Goal: Navigation & Orientation: Find specific page/section

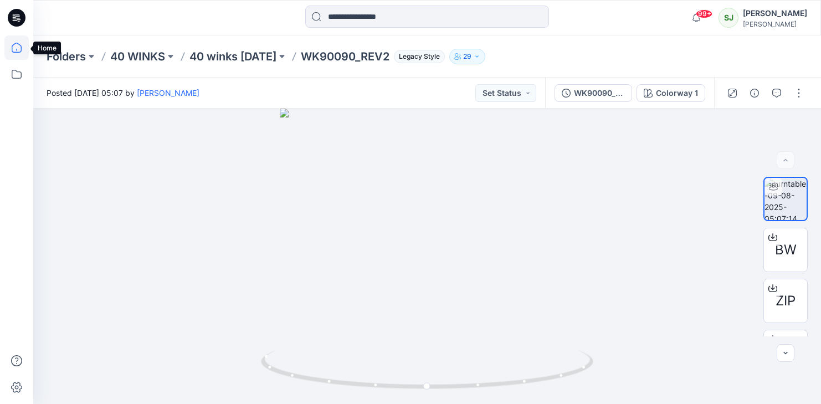
click at [11, 48] on icon at bounding box center [16, 47] width 24 height 24
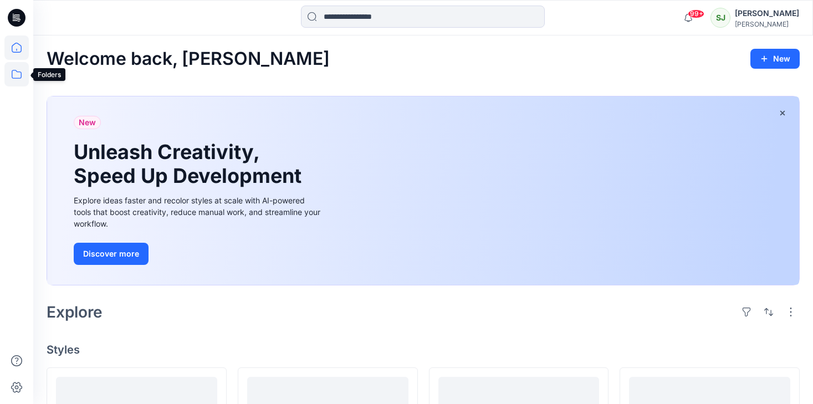
click at [16, 75] on icon at bounding box center [16, 74] width 24 height 24
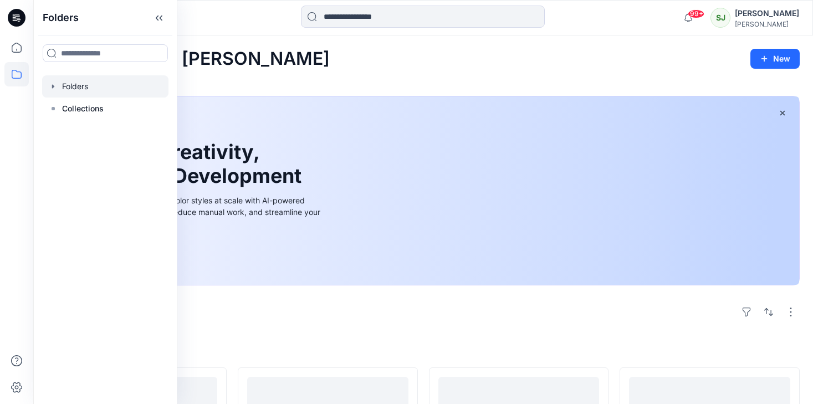
click at [78, 88] on div at bounding box center [105, 86] width 126 height 22
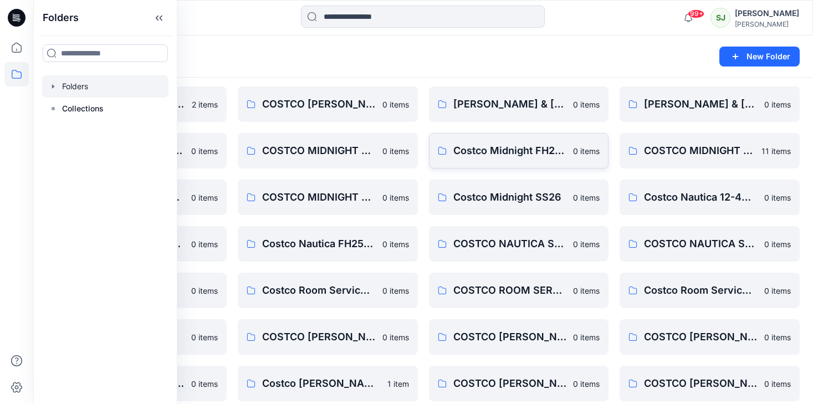
scroll to position [372, 0]
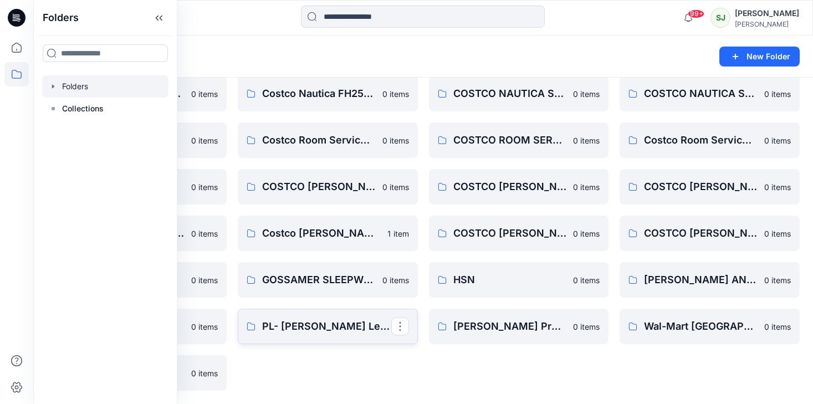
click at [321, 326] on p "PL- [PERSON_NAME] Leeds-" at bounding box center [326, 327] width 129 height 16
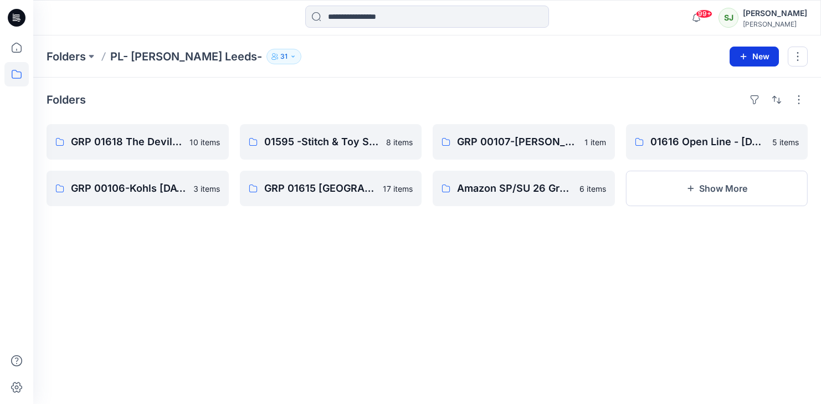
click at [760, 54] on button "New" at bounding box center [754, 57] width 49 height 20
click at [746, 52] on icon "button" at bounding box center [743, 56] width 9 height 9
click at [771, 59] on button "New" at bounding box center [754, 57] width 49 height 20
click at [724, 103] on p "New Folder" at bounding box center [721, 106] width 41 height 12
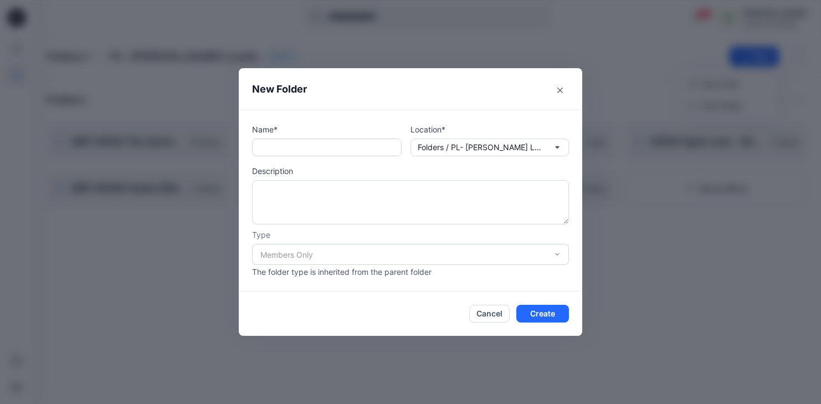
click at [297, 152] on input "text" at bounding box center [327, 148] width 150 height 18
paste input "**********"
type input "**********"
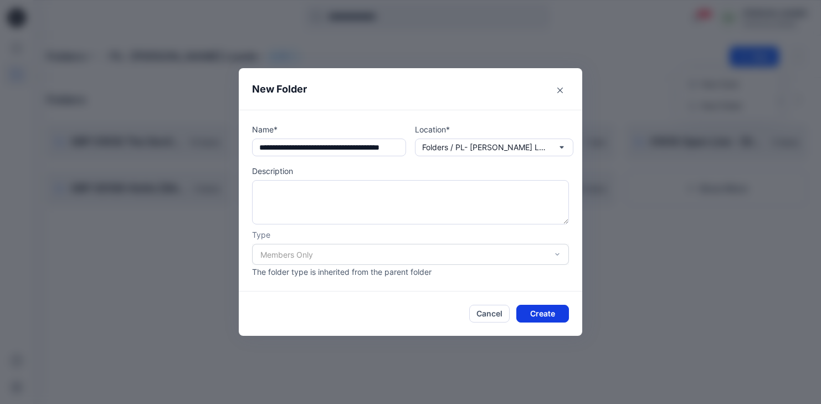
click at [552, 320] on button "Create" at bounding box center [542, 314] width 53 height 18
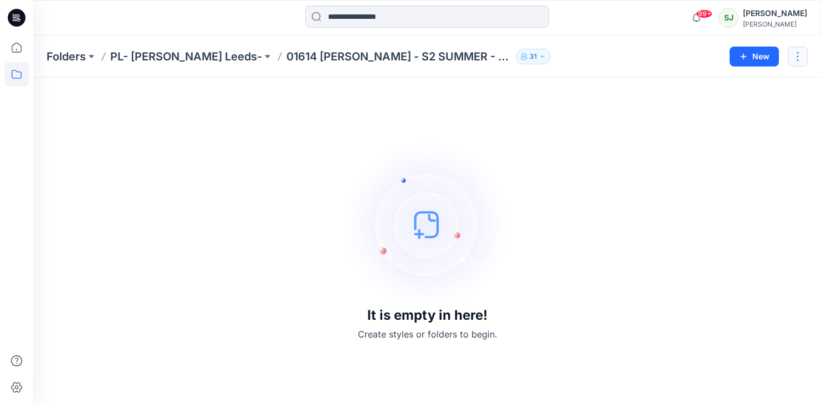
click at [792, 59] on button "button" at bounding box center [798, 57] width 20 height 20
click at [725, 105] on p "Duplicate to..." at bounding box center [731, 104] width 50 height 12
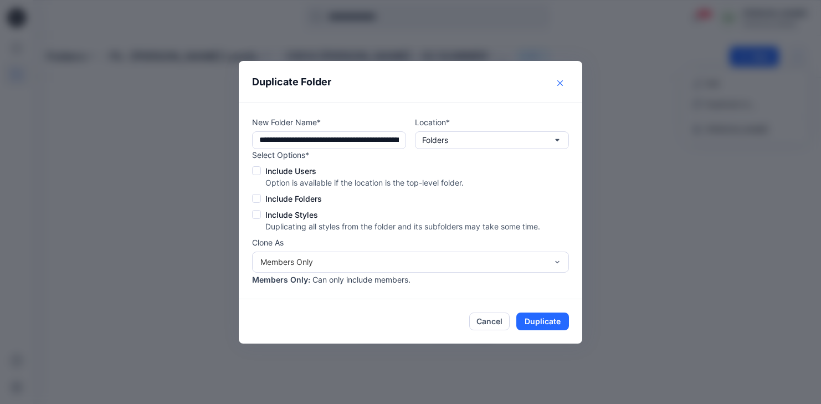
click at [563, 83] on button "Close" at bounding box center [560, 83] width 18 height 18
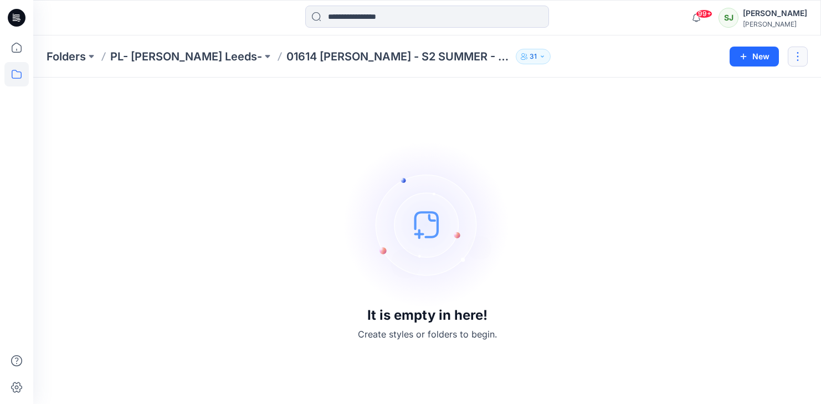
click at [798, 52] on button "button" at bounding box center [798, 57] width 20 height 20
click at [721, 133] on p "[PERSON_NAME]" at bounding box center [737, 130] width 63 height 12
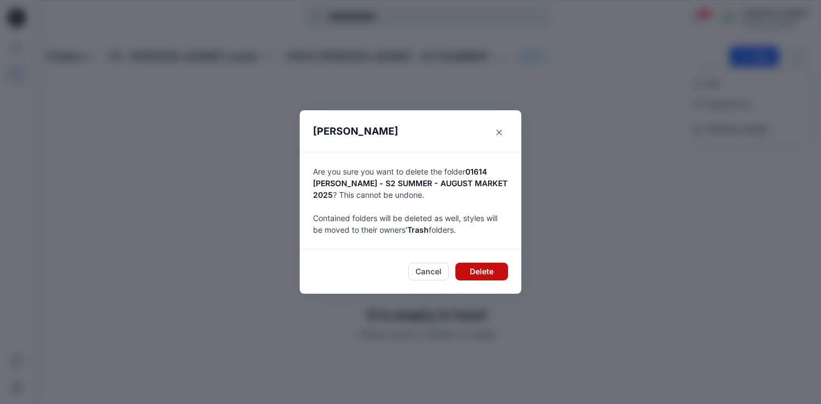
click at [496, 273] on button "Delete" at bounding box center [481, 272] width 53 height 18
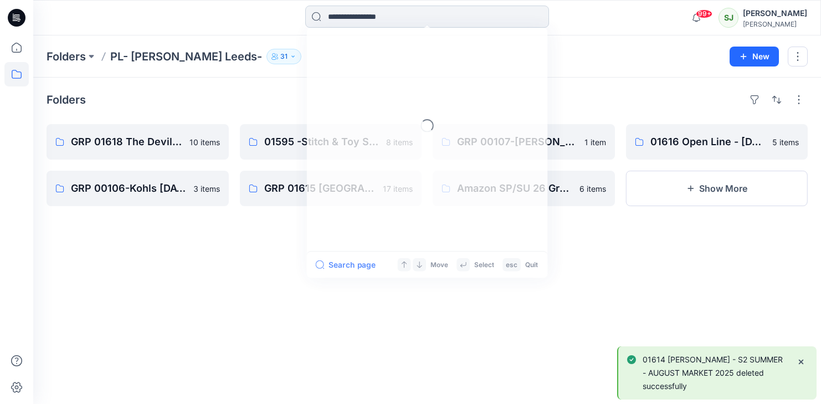
click at [340, 15] on input at bounding box center [427, 17] width 244 height 22
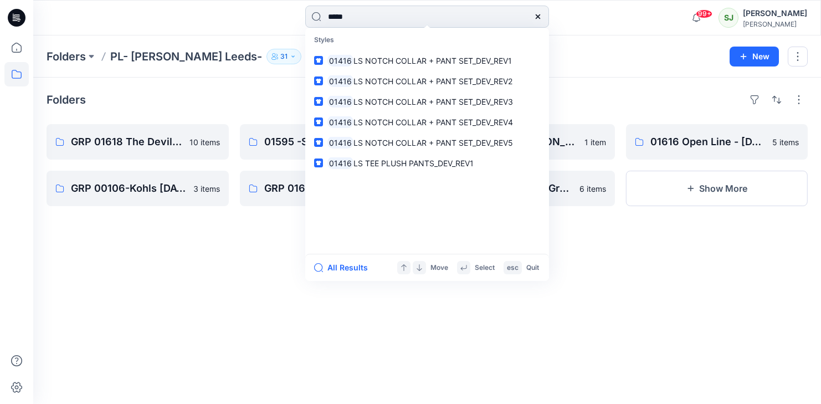
click at [372, 12] on input "*****" at bounding box center [427, 17] width 244 height 22
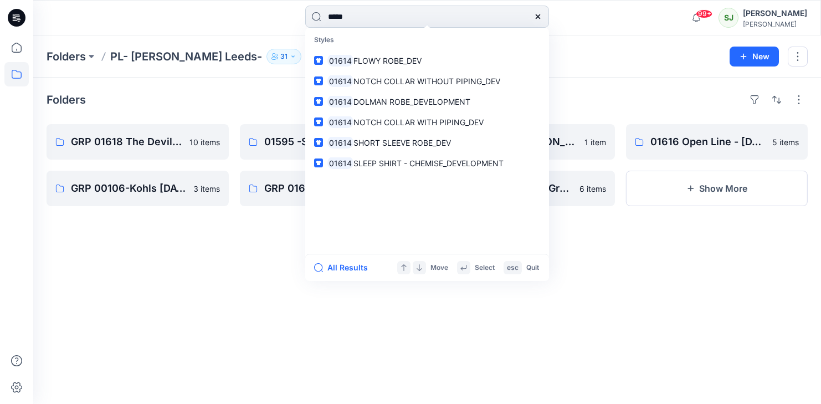
click at [377, 24] on input "*****" at bounding box center [427, 17] width 244 height 22
type input "*"
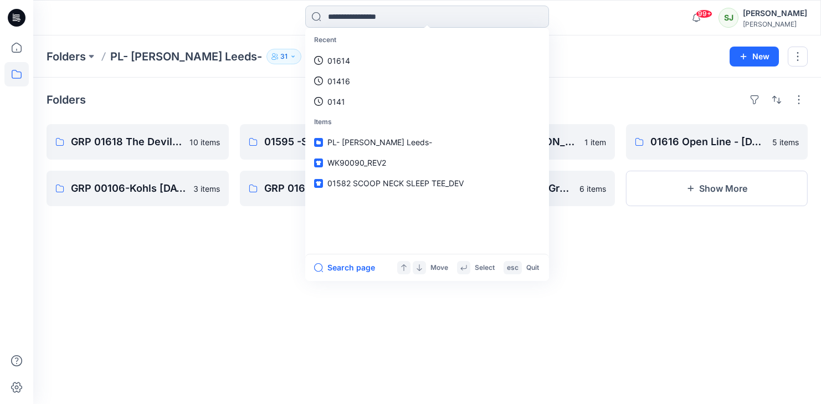
click at [332, 20] on input at bounding box center [427, 17] width 244 height 22
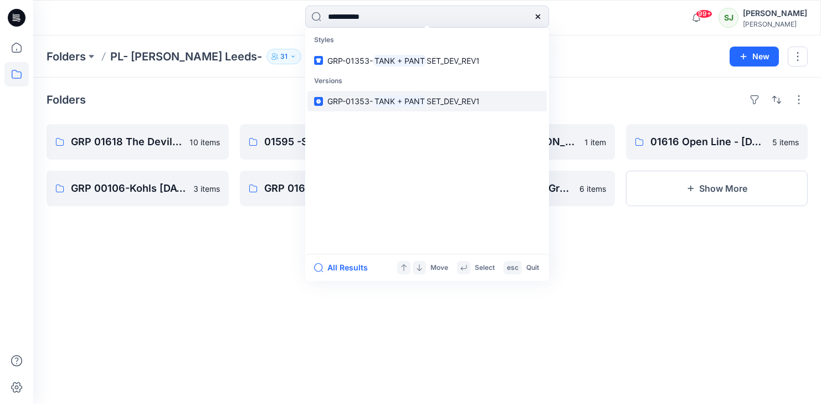
type input "**********"
click at [355, 104] on span "GRP-01353-" at bounding box center [349, 100] width 45 height 9
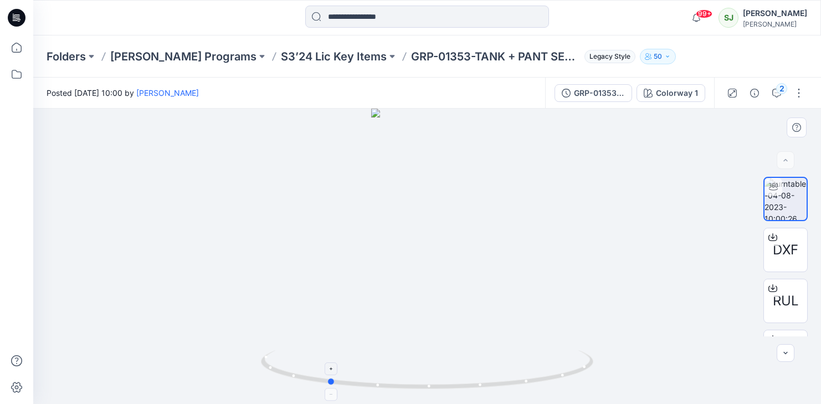
drag, startPoint x: 429, startPoint y: 389, endPoint x: 330, endPoint y: 360, distance: 103.4
click at [330, 360] on icon at bounding box center [428, 371] width 335 height 42
click at [366, 14] on input at bounding box center [427, 17] width 244 height 22
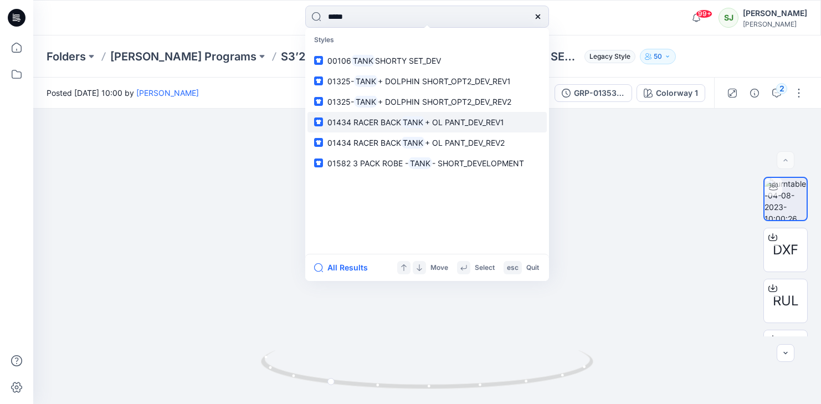
type input "****"
click at [418, 127] on mark "TANK" at bounding box center [413, 122] width 24 height 13
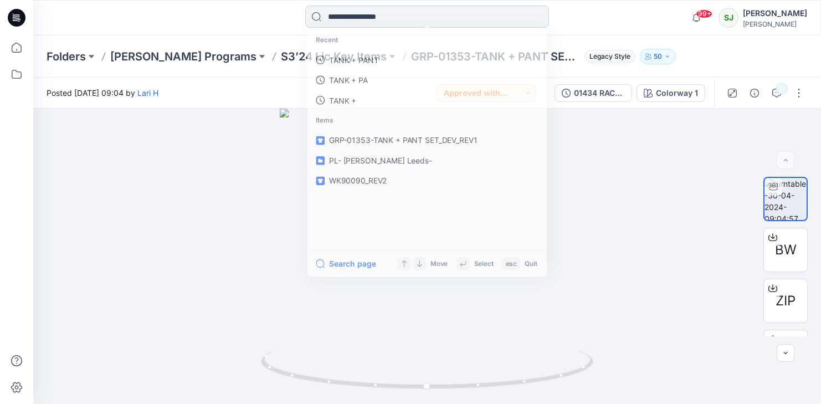
click at [334, 13] on input at bounding box center [427, 17] width 244 height 22
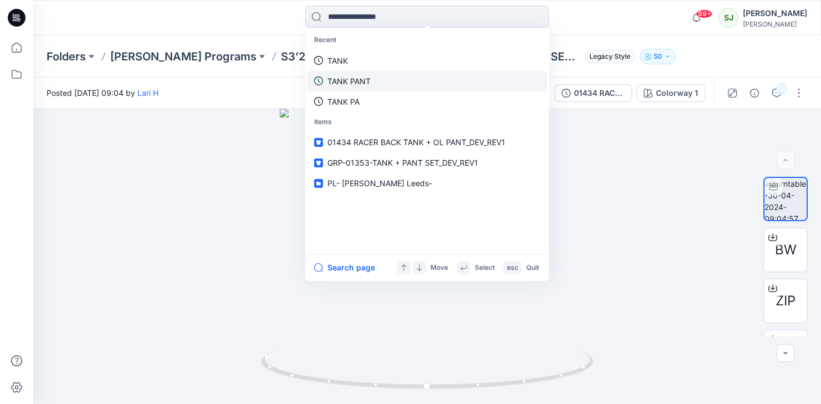
click at [340, 79] on p "TANK PANT" at bounding box center [348, 81] width 43 height 12
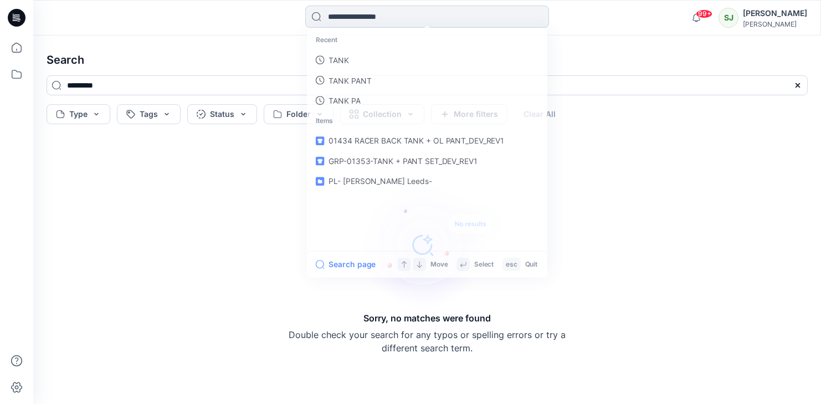
click at [360, 19] on input at bounding box center [427, 17] width 244 height 22
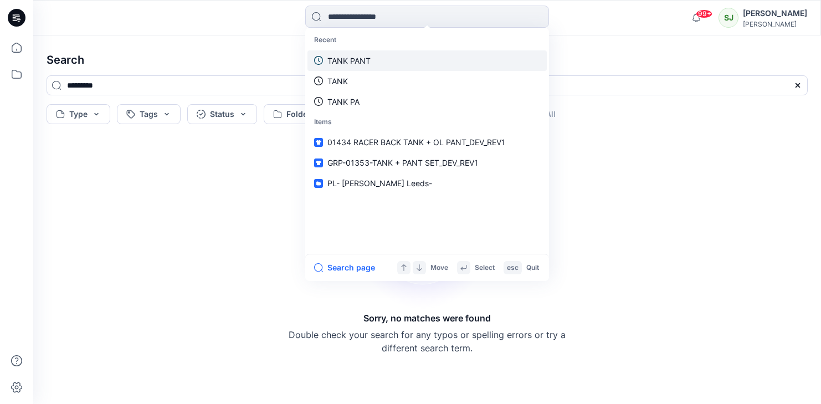
click at [335, 62] on p "TANK PANT" at bounding box center [348, 61] width 43 height 12
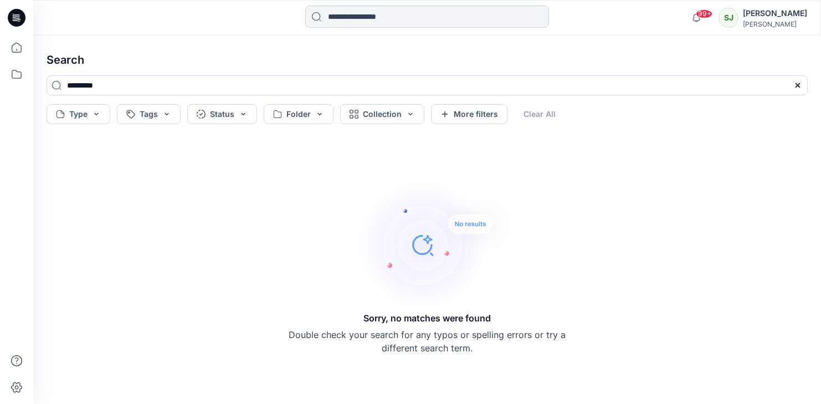
click at [349, 19] on input at bounding box center [427, 17] width 244 height 22
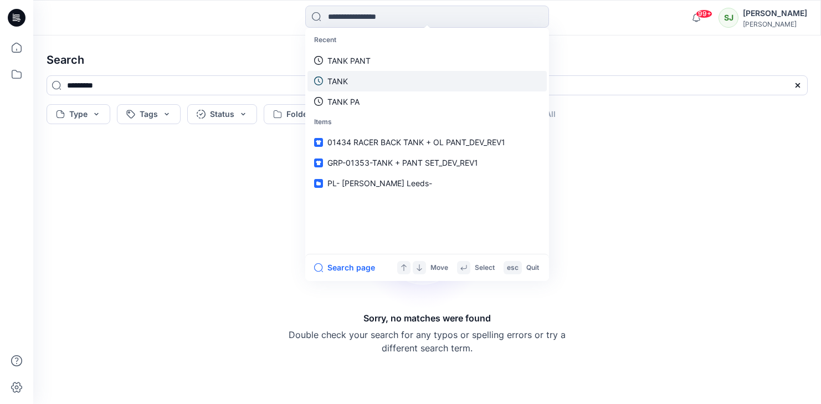
click at [335, 84] on p "TANK" at bounding box center [337, 81] width 21 height 12
type input "****"
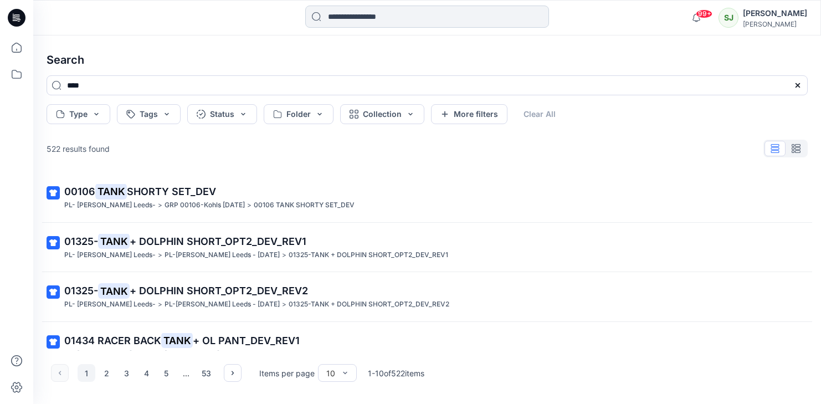
click at [347, 24] on input at bounding box center [427, 17] width 244 height 22
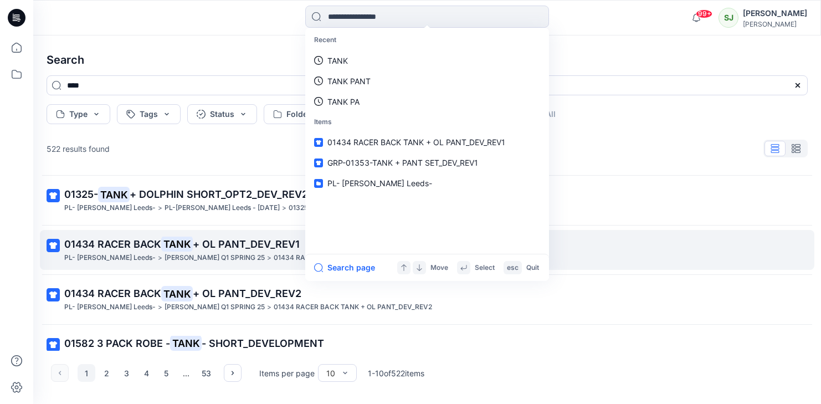
scroll to position [263, 0]
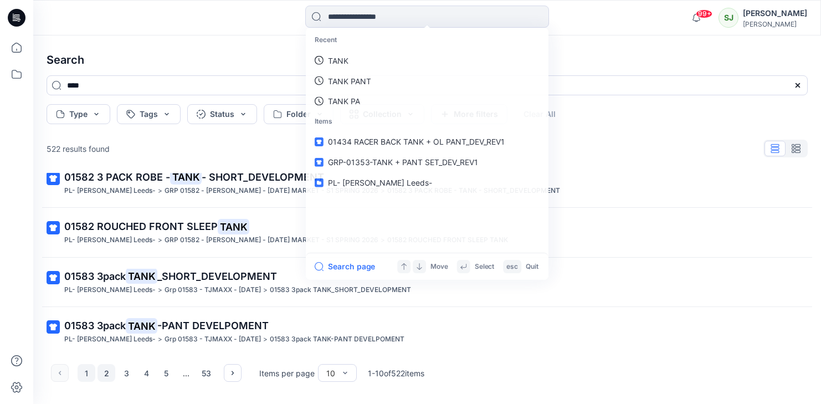
click at [106, 373] on button "2" at bounding box center [107, 373] width 18 height 18
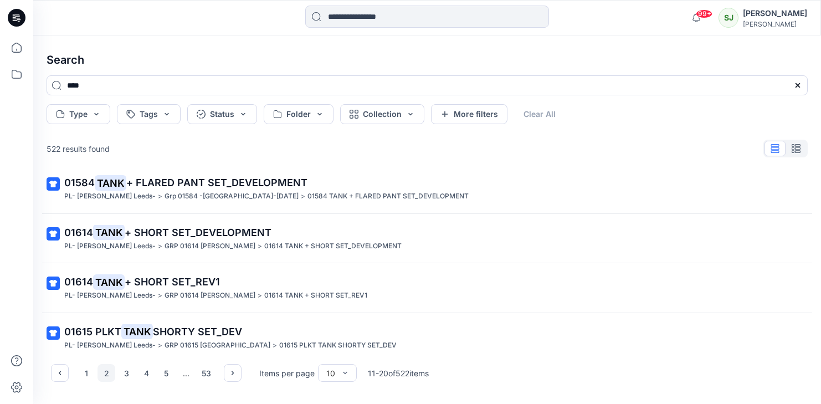
scroll to position [152, 0]
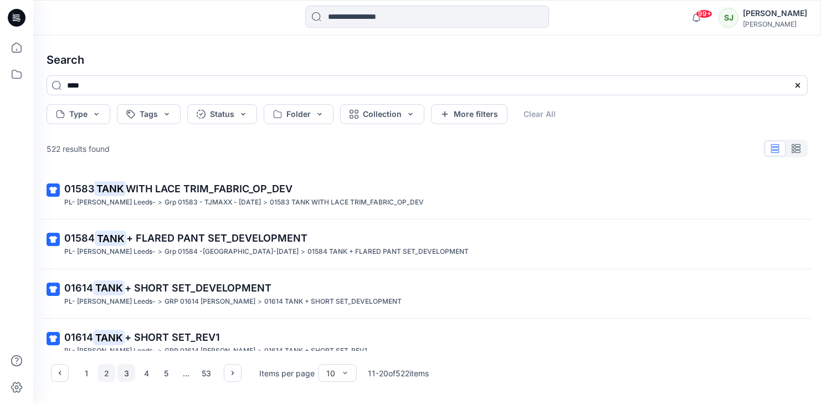
click at [129, 371] on button "3" at bounding box center [126, 373] width 18 height 18
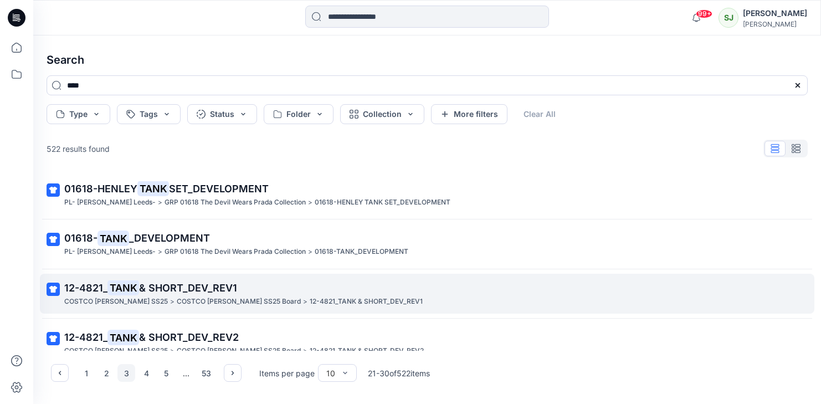
scroll to position [207, 0]
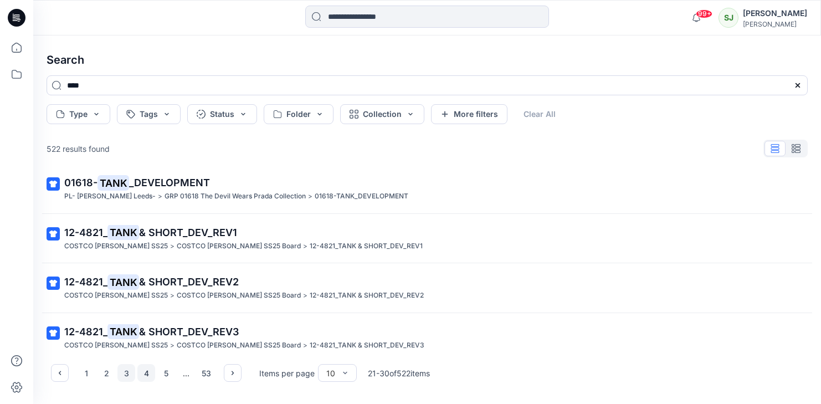
click at [143, 375] on button "4" at bounding box center [146, 373] width 18 height 18
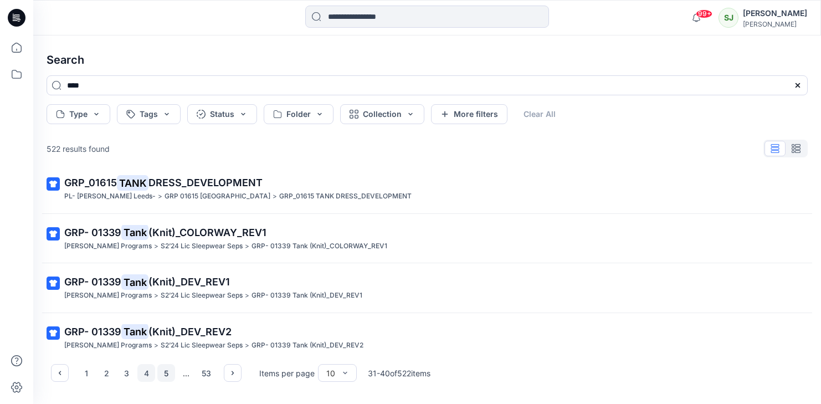
click at [168, 373] on button "5" at bounding box center [166, 373] width 18 height 18
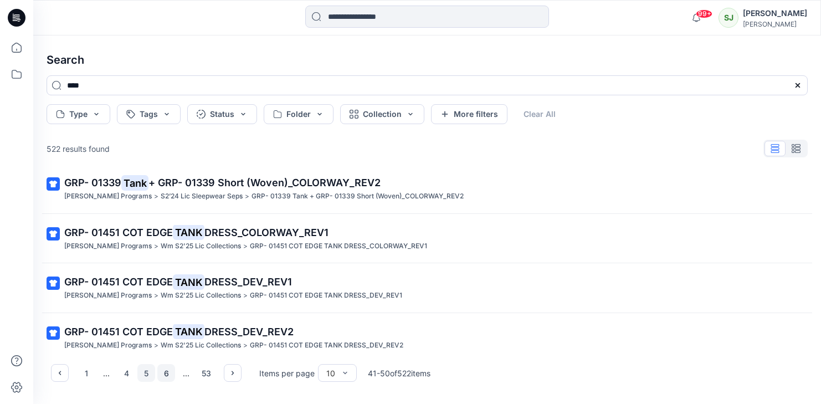
click at [167, 369] on button "6" at bounding box center [166, 373] width 18 height 18
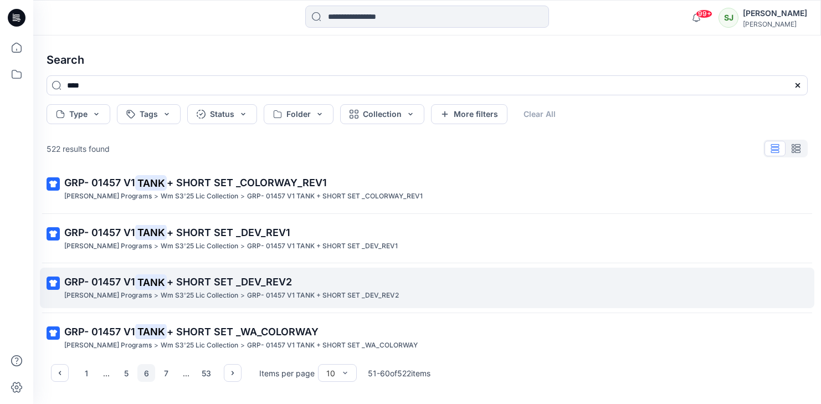
scroll to position [263, 0]
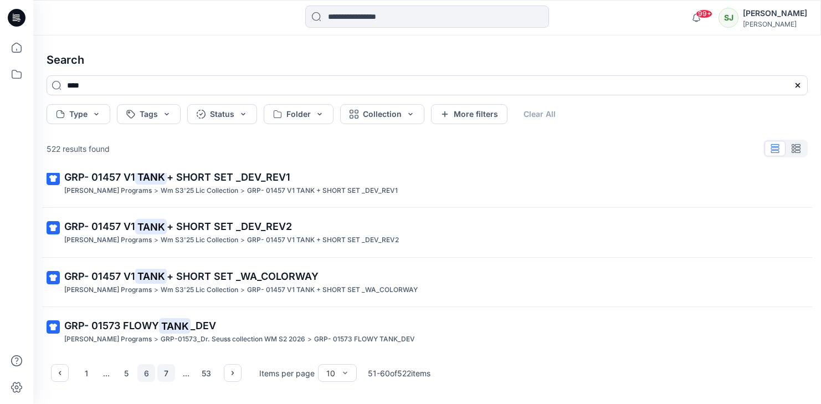
click at [166, 371] on button "7" at bounding box center [166, 373] width 18 height 18
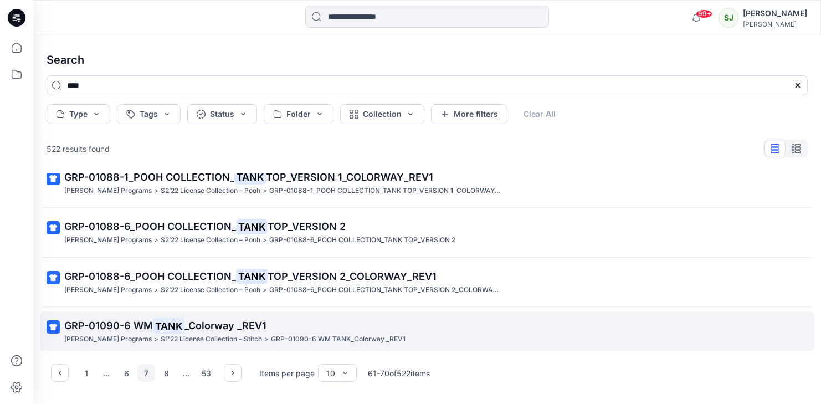
scroll to position [318, 0]
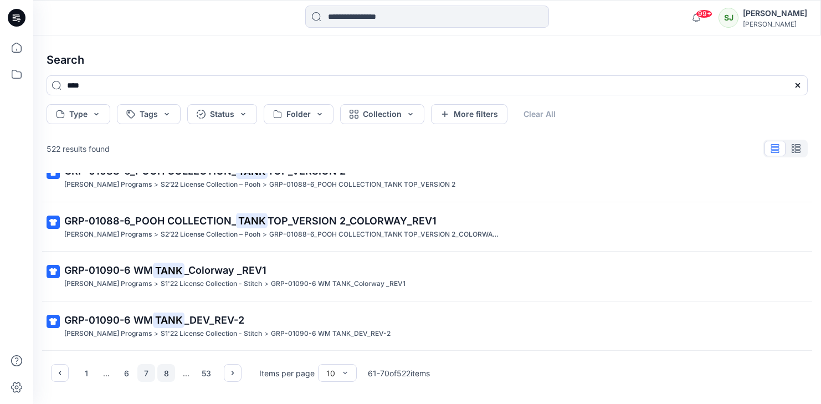
click at [168, 372] on button "8" at bounding box center [166, 373] width 18 height 18
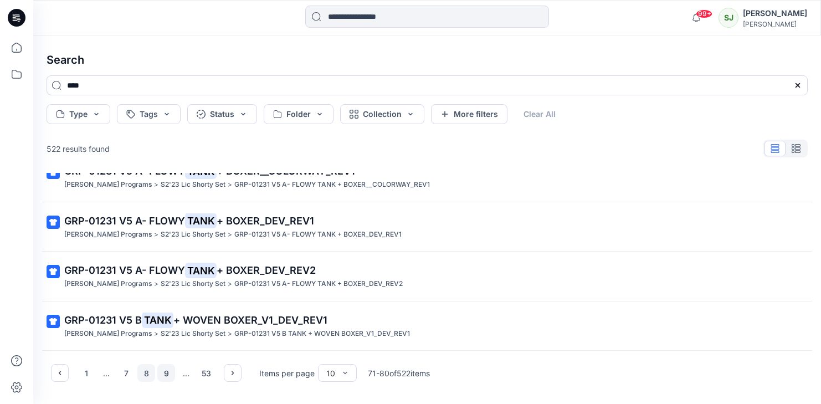
click at [165, 376] on button "9" at bounding box center [166, 373] width 18 height 18
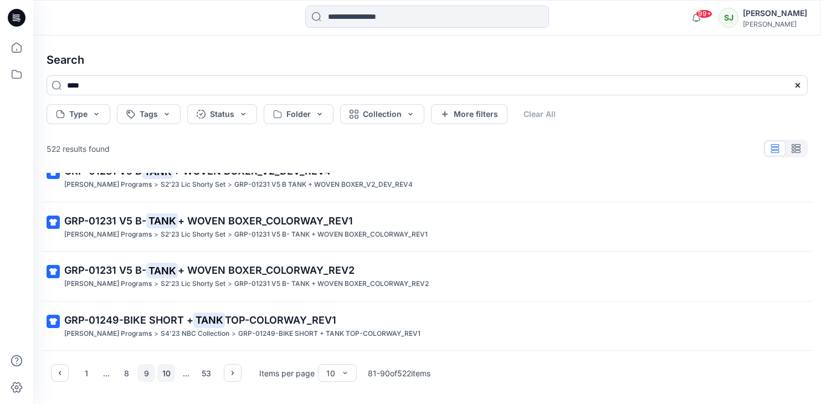
click at [167, 372] on button "10" at bounding box center [166, 373] width 18 height 18
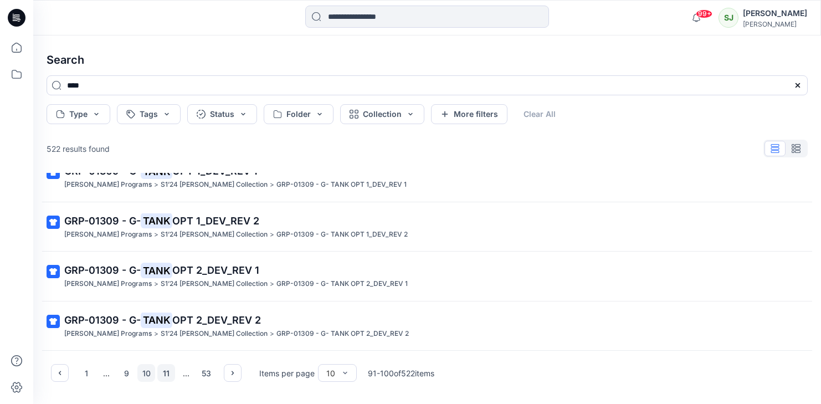
click at [167, 375] on button "11" at bounding box center [166, 373] width 18 height 18
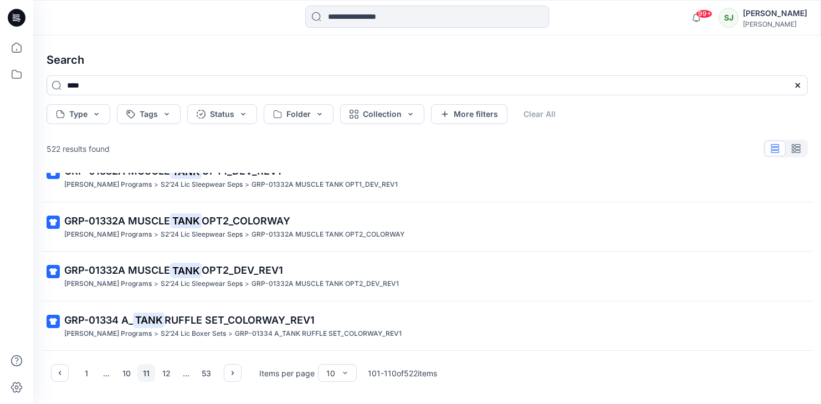
click at [167, 375] on button "12" at bounding box center [166, 373] width 18 height 18
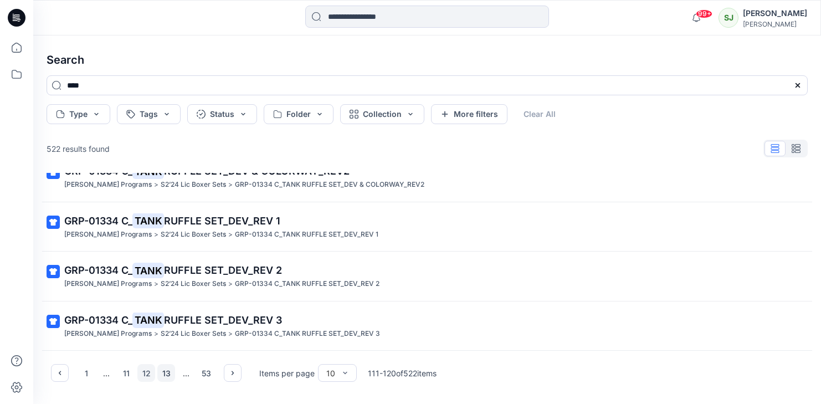
click at [169, 373] on button "13" at bounding box center [166, 373] width 18 height 18
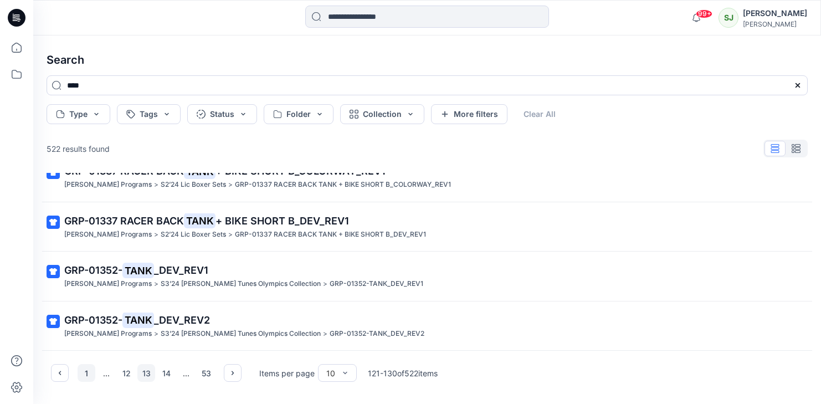
click at [83, 372] on button "1" at bounding box center [87, 373] width 18 height 18
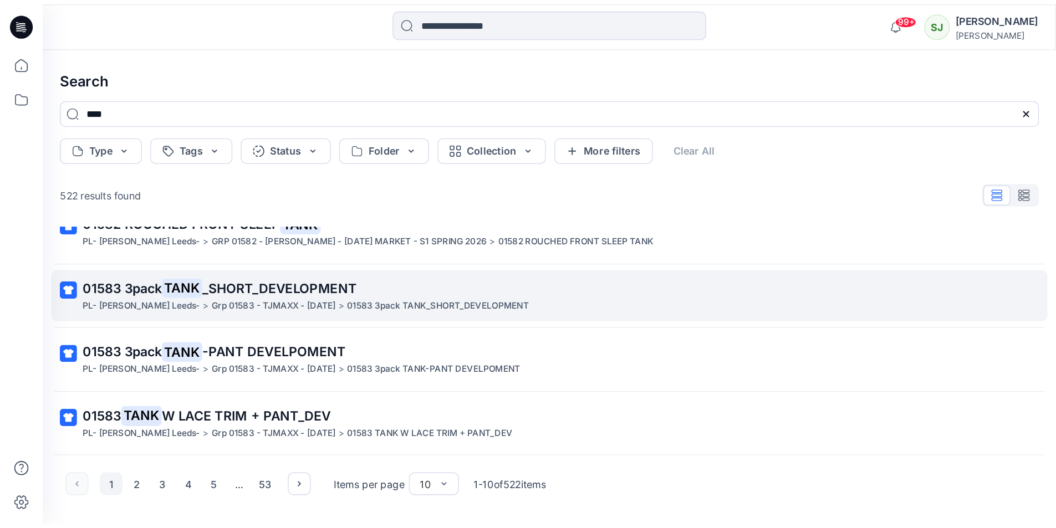
scroll to position [263, 0]
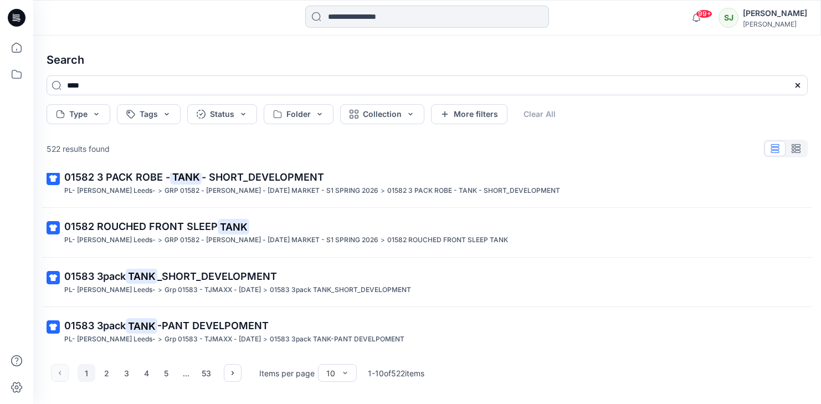
click at [367, 21] on input at bounding box center [427, 17] width 244 height 22
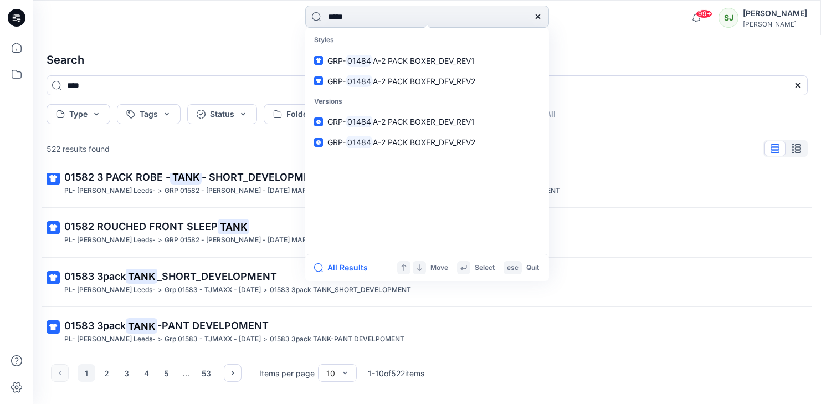
click at [343, 20] on input "*****" at bounding box center [427, 17] width 244 height 22
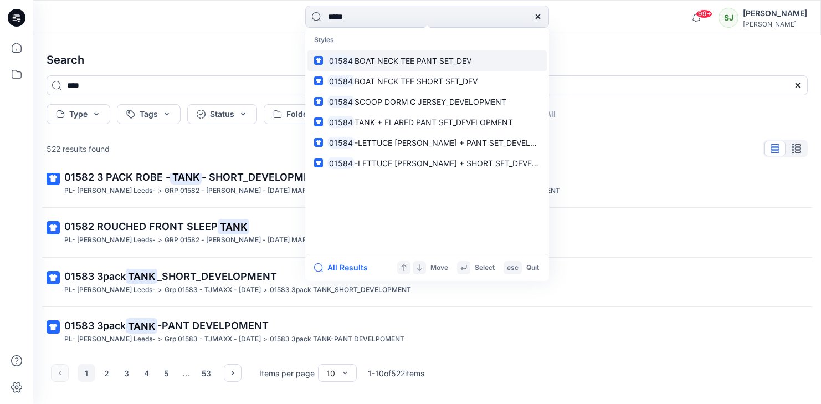
type input "*****"
click at [396, 58] on span "BOAT NECK TEE PANT SET_DEV" at bounding box center [413, 60] width 117 height 9
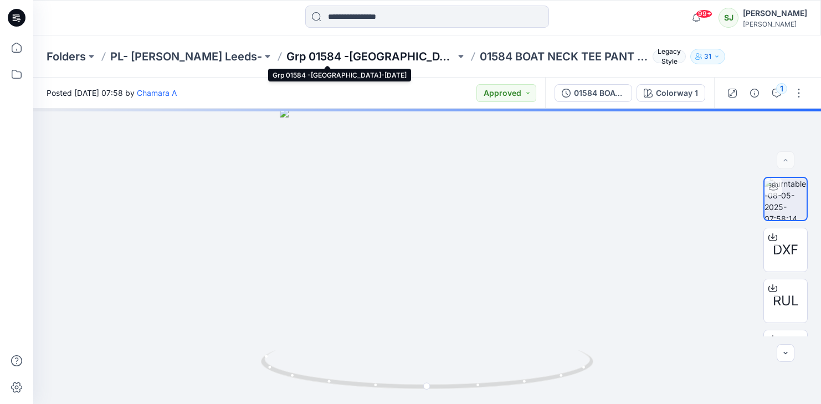
click at [316, 58] on p "Grp 01584 -[GEOGRAPHIC_DATA]-[DATE]" at bounding box center [370, 57] width 169 height 16
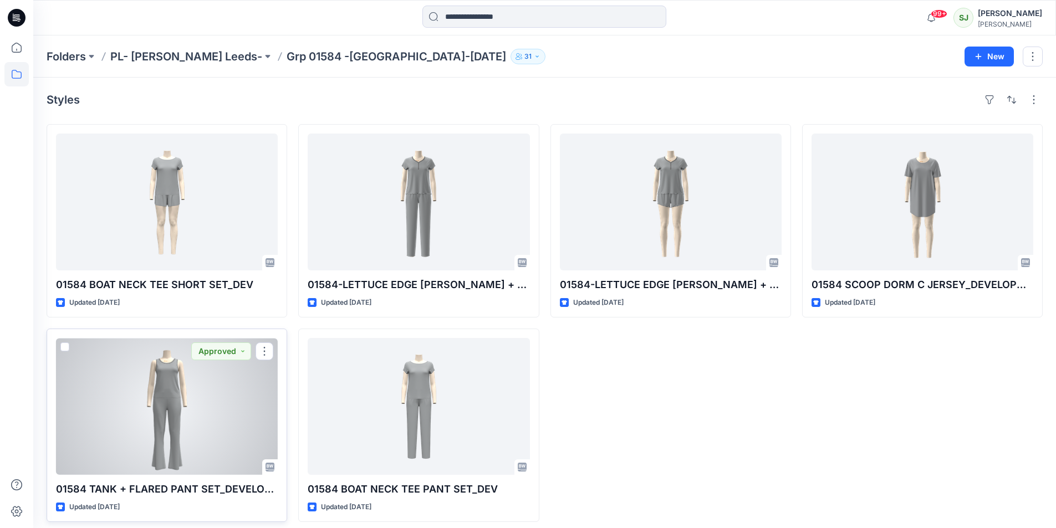
click at [167, 390] on div at bounding box center [167, 406] width 222 height 137
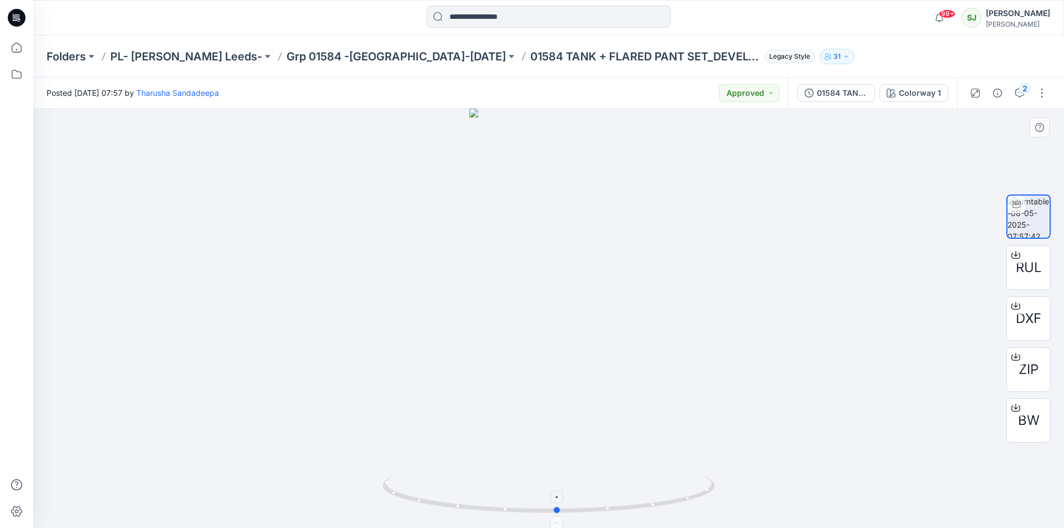
drag, startPoint x: 551, startPoint y: 514, endPoint x: 560, endPoint y: 488, distance: 27.0
click at [560, 403] on icon at bounding box center [549, 495] width 335 height 42
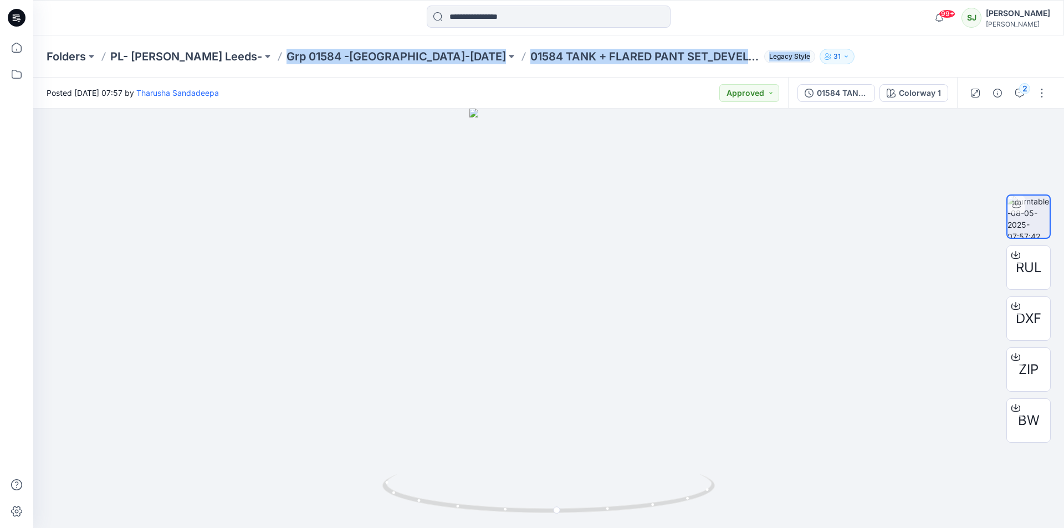
drag, startPoint x: 240, startPoint y: 55, endPoint x: 725, endPoint y: 68, distance: 485.0
click at [725, 68] on div "Folders PL- [PERSON_NAME] Leeds- Grp 01584 -[GEOGRAPHIC_DATA]-[DATE] 01584 TANK…" at bounding box center [548, 56] width 1031 height 42
copy div "Grp 01584 -[GEOGRAPHIC_DATA]-[DATE] 01584 TANK + FLARED PANT SET_DEVELOPMENT Le…"
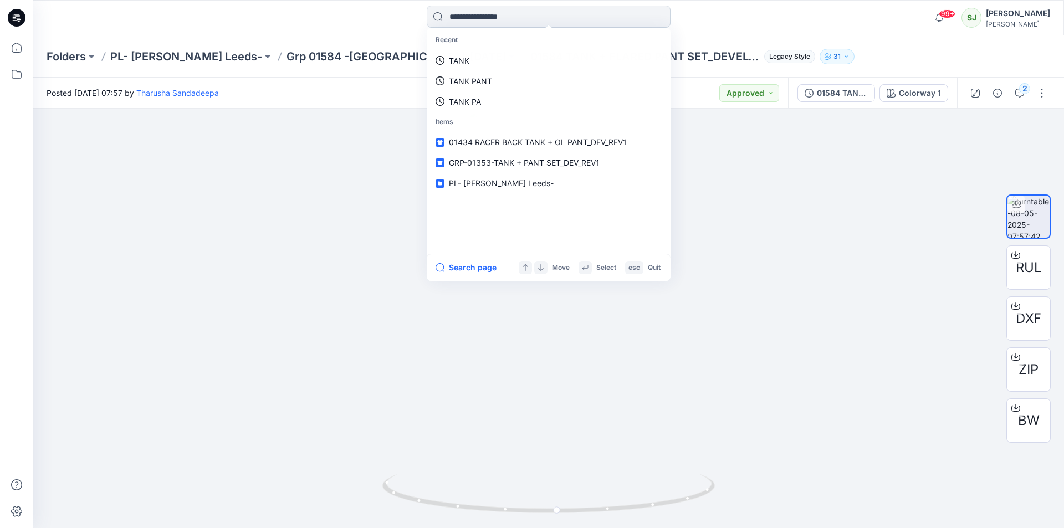
click at [514, 14] on input at bounding box center [549, 17] width 244 height 22
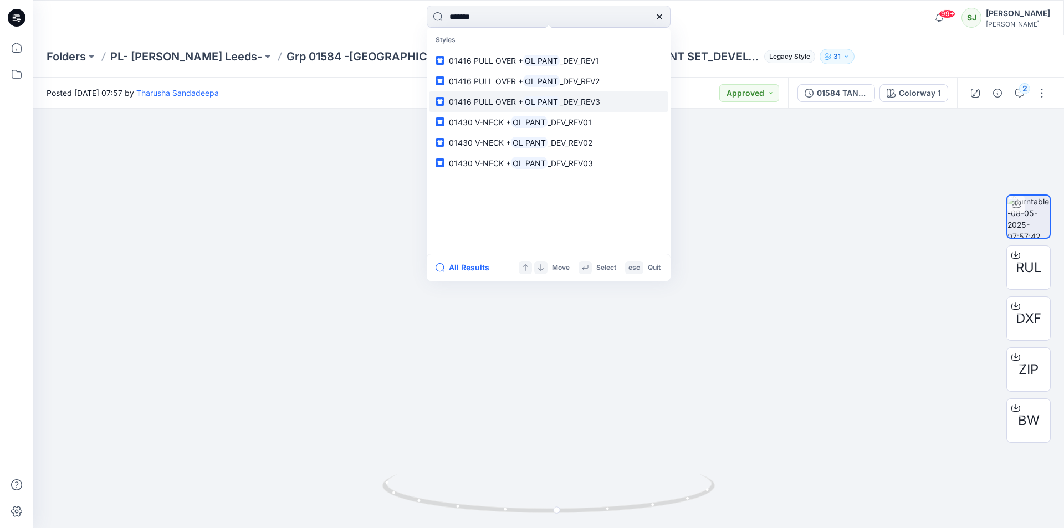
type input "*******"
click at [503, 103] on span "01416 PULL OVER +" at bounding box center [486, 101] width 74 height 9
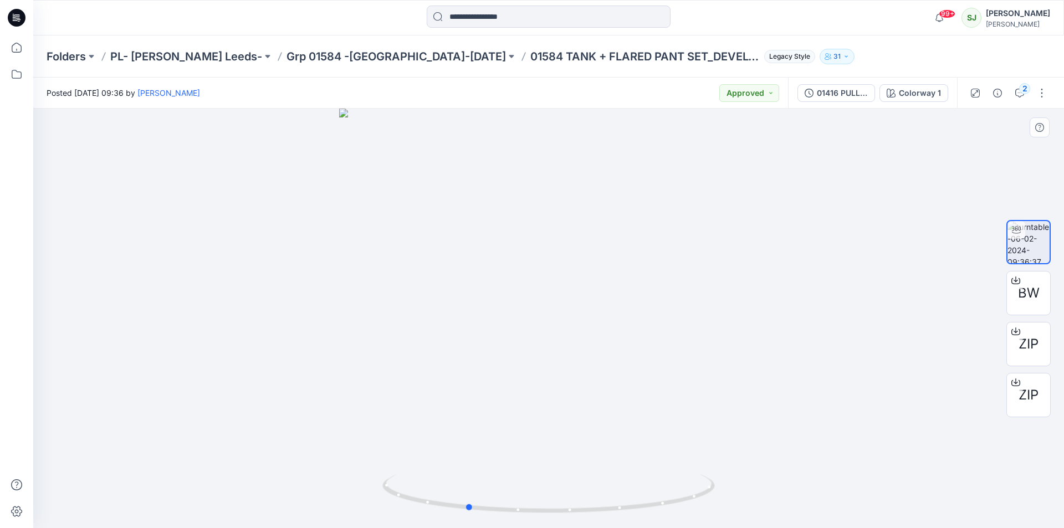
drag, startPoint x: 554, startPoint y: 420, endPoint x: 472, endPoint y: 413, distance: 82.3
click at [472, 403] on div at bounding box center [548, 318] width 1031 height 419
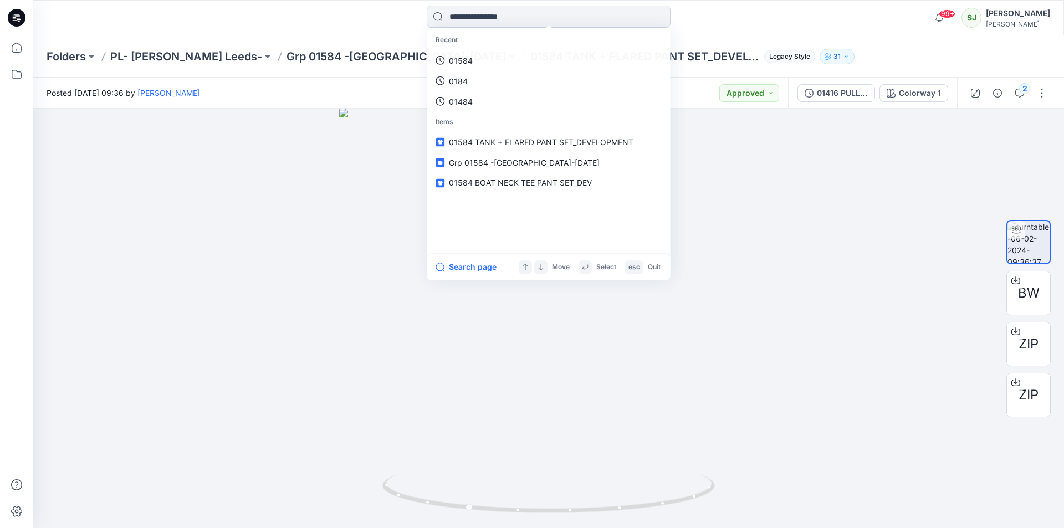
click at [510, 19] on input at bounding box center [549, 17] width 244 height 22
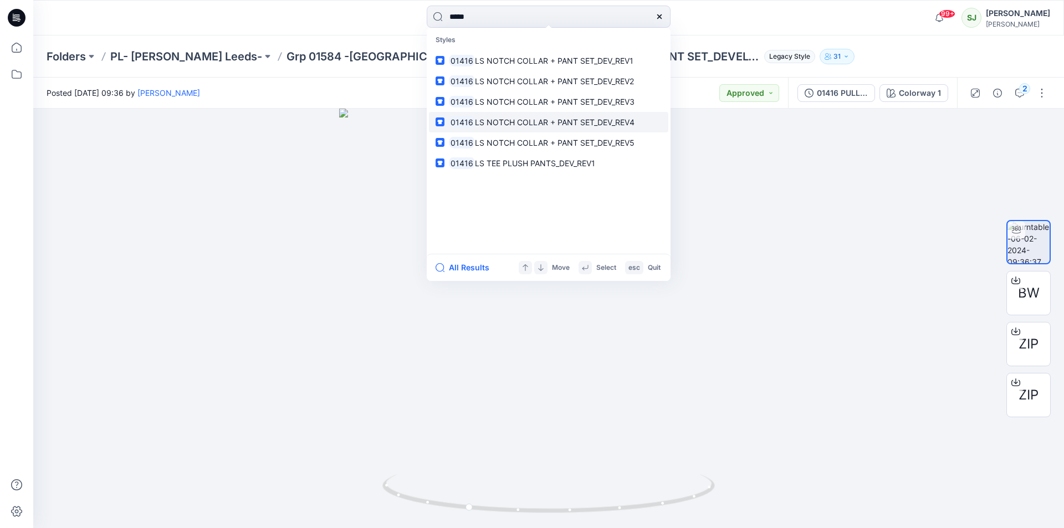
type input "*****"
click at [572, 125] on span "LS NOTCH COLLAR + PANT SET_DEV_REV4" at bounding box center [555, 121] width 160 height 9
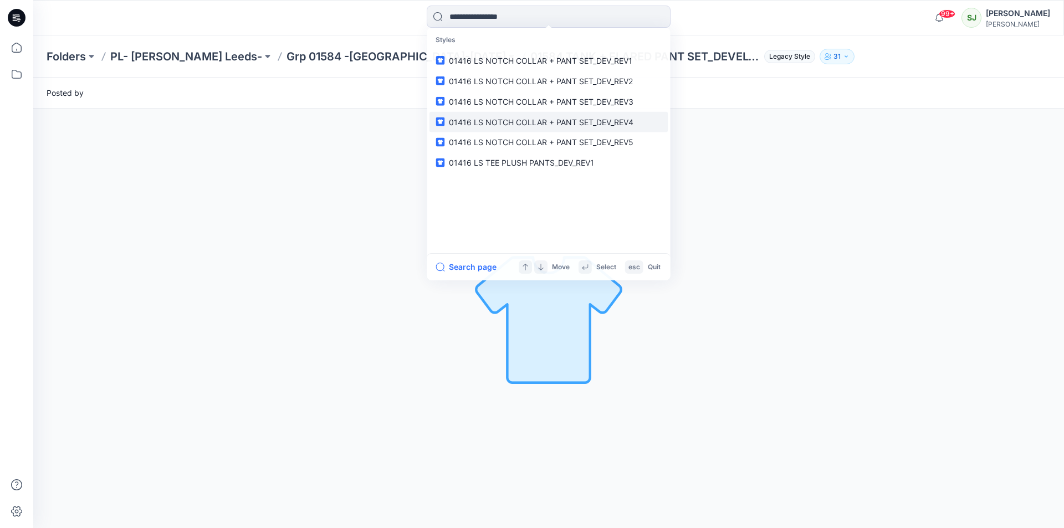
click at [572, 125] on div "Loading... Material Properties Loading..." at bounding box center [548, 318] width 1031 height 419
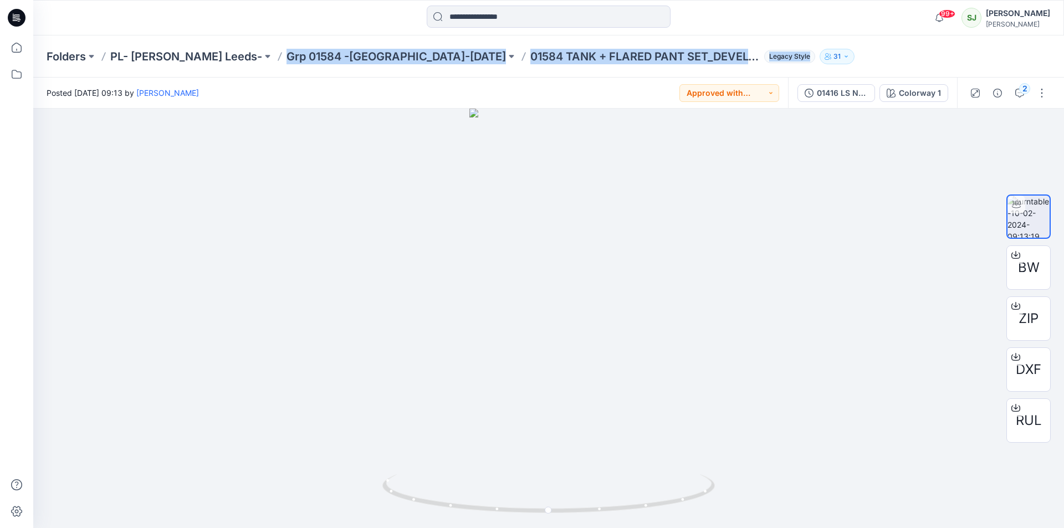
drag, startPoint x: 242, startPoint y: 58, endPoint x: 688, endPoint y: 64, distance: 446.1
click at [688, 64] on div "Folders PL- [PERSON_NAME] Leeds- Grp 01584 -[GEOGRAPHIC_DATA]-[DATE] 01584 TANK…" at bounding box center [548, 56] width 1031 height 42
click at [575, 296] on div at bounding box center [548, 318] width 1031 height 419
click at [568, 296] on div at bounding box center [548, 318] width 1031 height 419
click at [367, 56] on p "Grp 01584 -[GEOGRAPHIC_DATA]-[DATE]" at bounding box center [395, 57] width 219 height 16
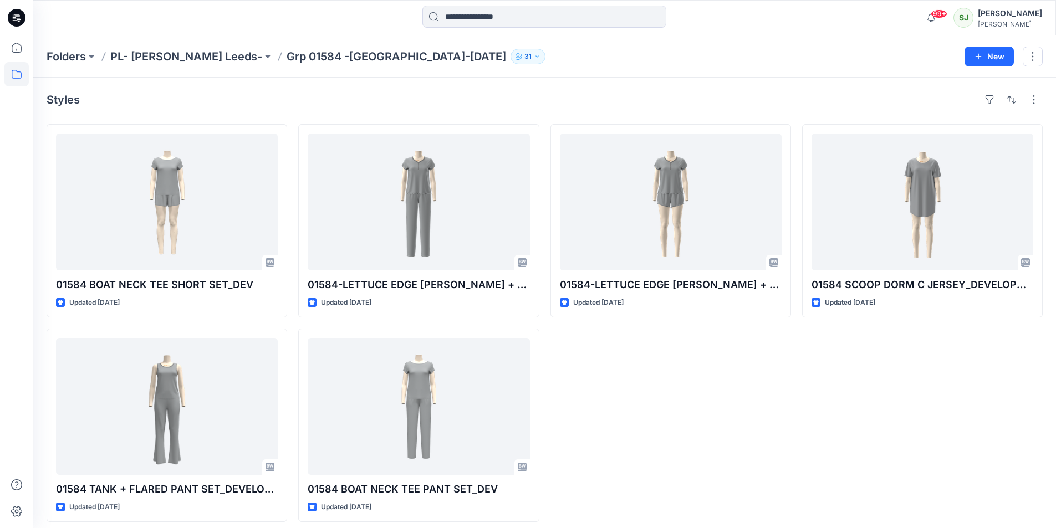
scroll to position [7, 0]
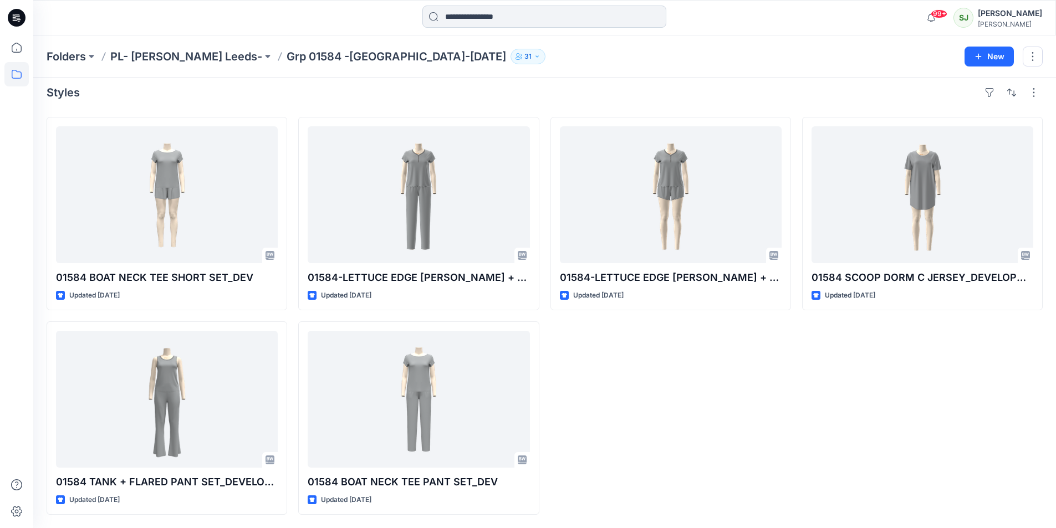
click at [493, 9] on input at bounding box center [544, 17] width 244 height 22
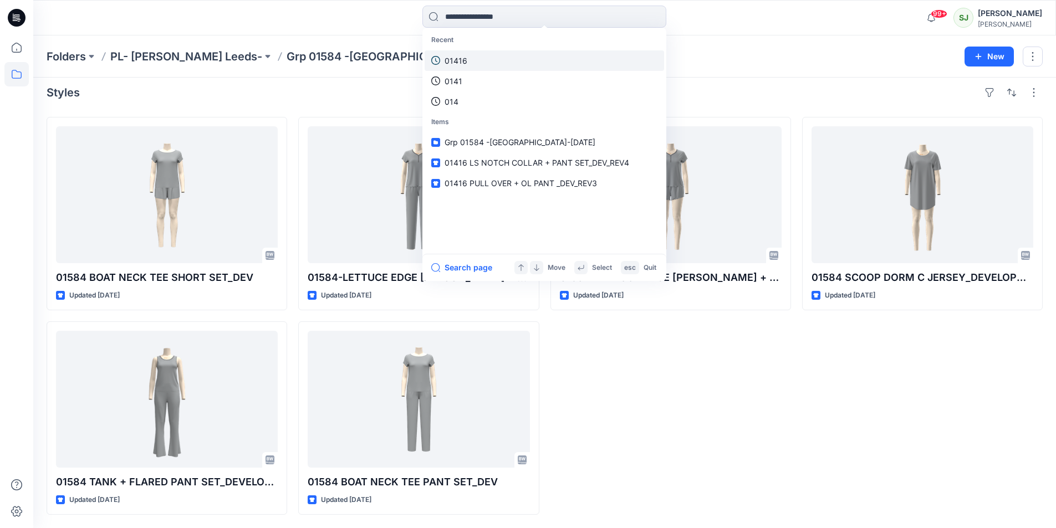
click at [463, 62] on p "01416" at bounding box center [455, 61] width 23 height 12
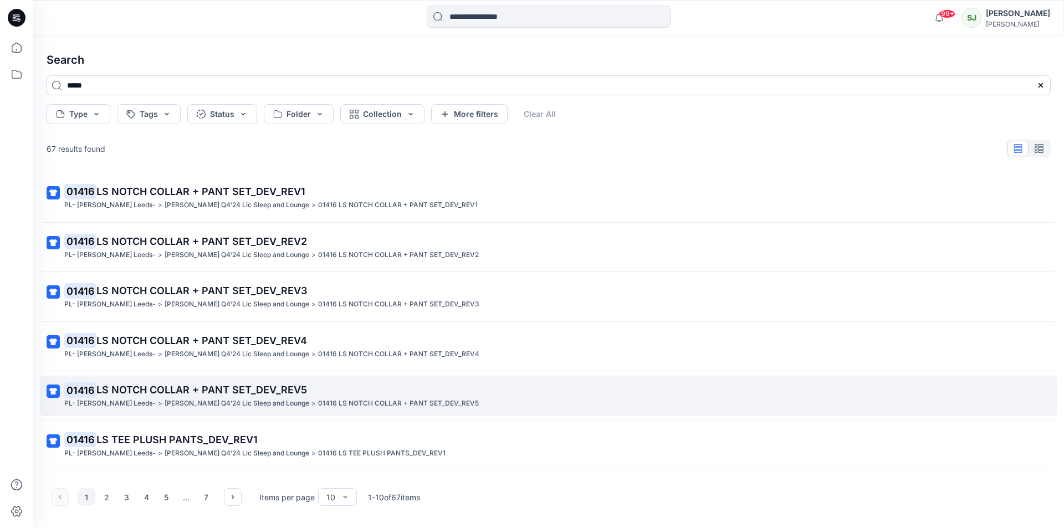
click at [192, 385] on span "LS NOTCH COLLAR + PANT SET_DEV_REV5" at bounding box center [201, 390] width 211 height 12
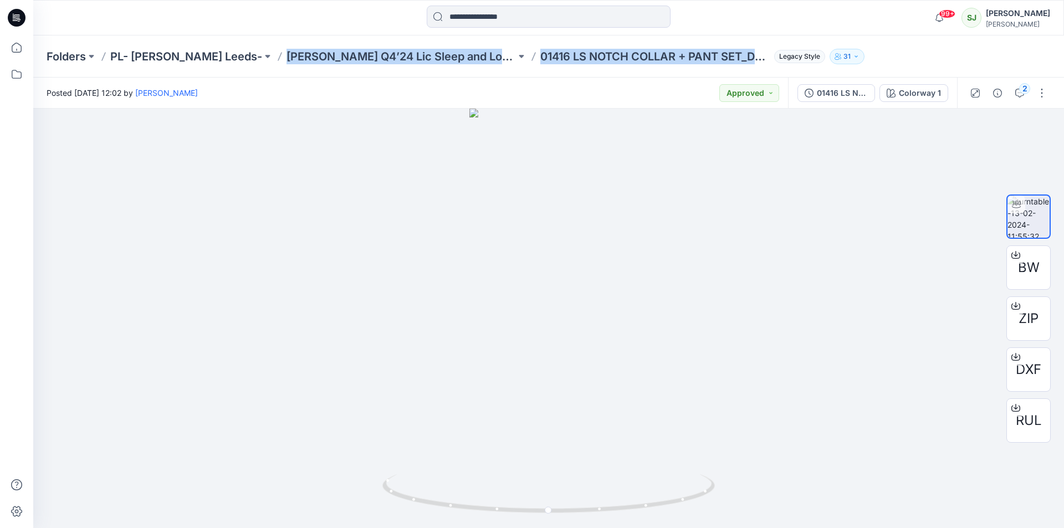
drag, startPoint x: 242, startPoint y: 58, endPoint x: 685, endPoint y: 41, distance: 443.0
click at [685, 41] on div "Folders PL- [PERSON_NAME] [PERSON_NAME] Q4’24 Lic Sleep and Lounge 01416 LS NOT…" at bounding box center [548, 56] width 1031 height 42
copy div "[PERSON_NAME] Q4’24 Lic Sleep and Lounge 01416 LS NOTCH COLLAR + PANT SET_DEV_R…"
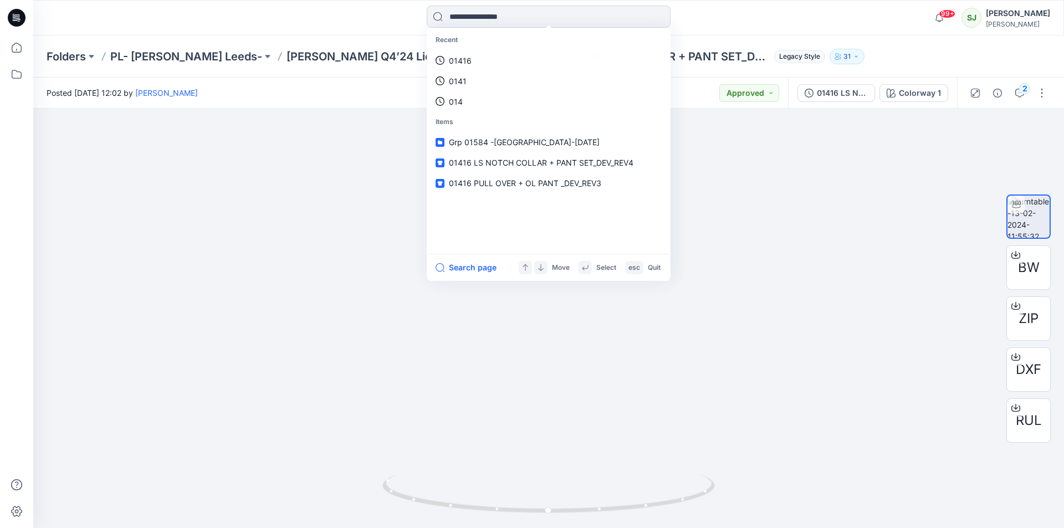
click at [467, 17] on input at bounding box center [549, 17] width 244 height 22
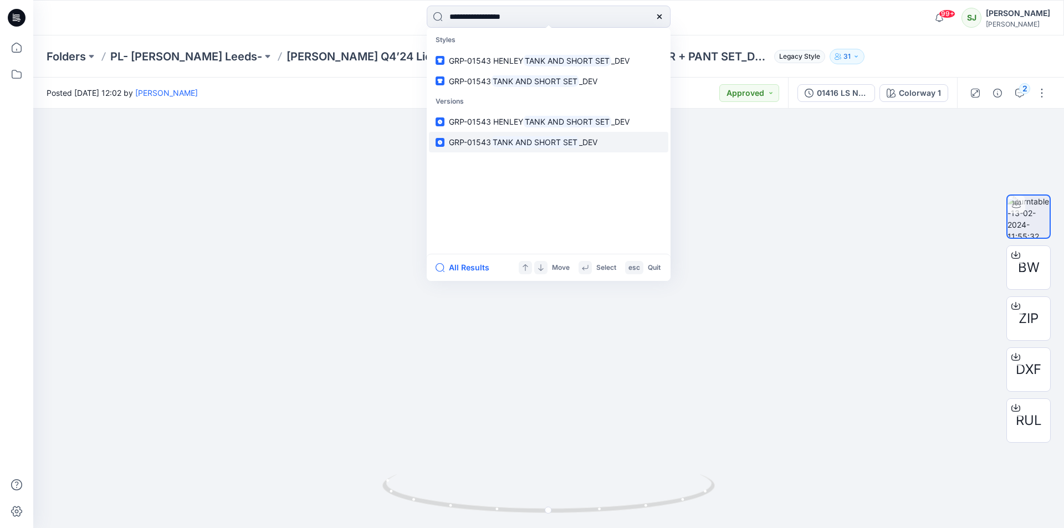
type input "**********"
click at [550, 146] on mark "TANK AND SHORT SET" at bounding box center [535, 142] width 88 height 13
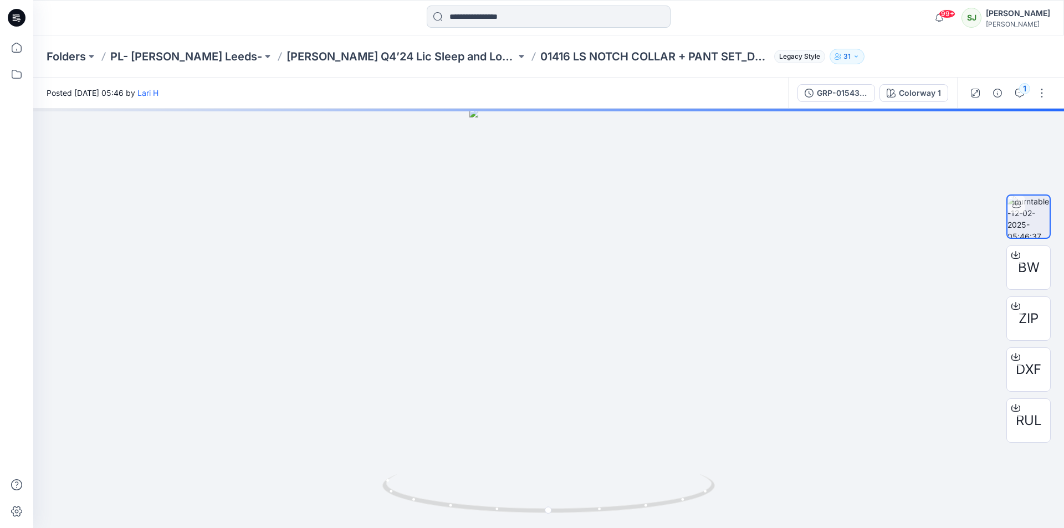
click at [482, 12] on input at bounding box center [549, 17] width 244 height 22
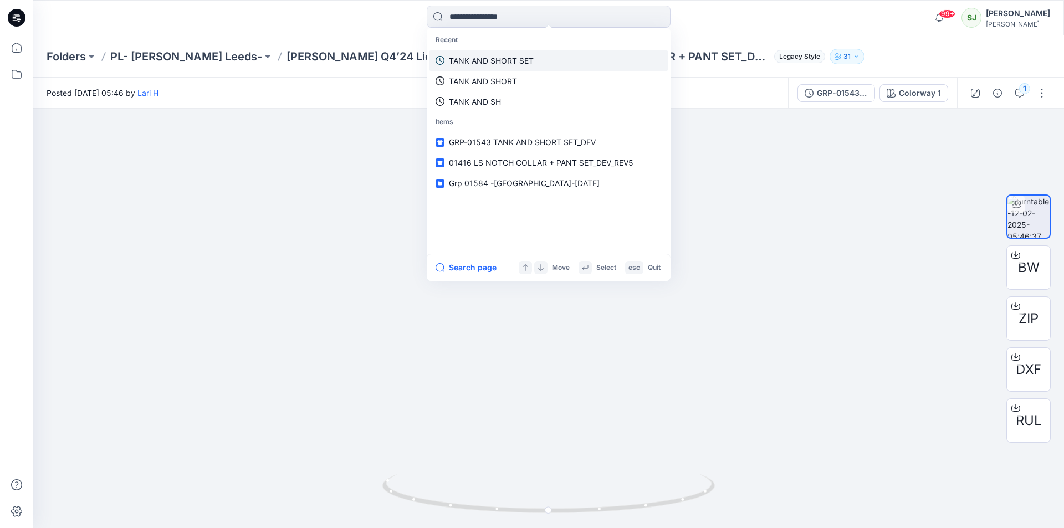
click at [484, 60] on p "TANK AND SHORT SET" at bounding box center [491, 61] width 85 height 12
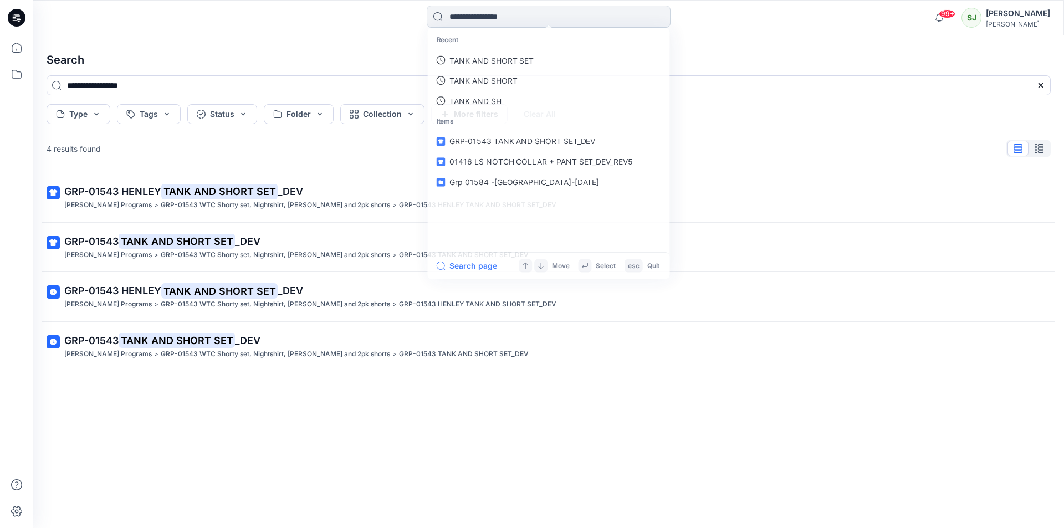
click at [523, 12] on input at bounding box center [549, 17] width 244 height 22
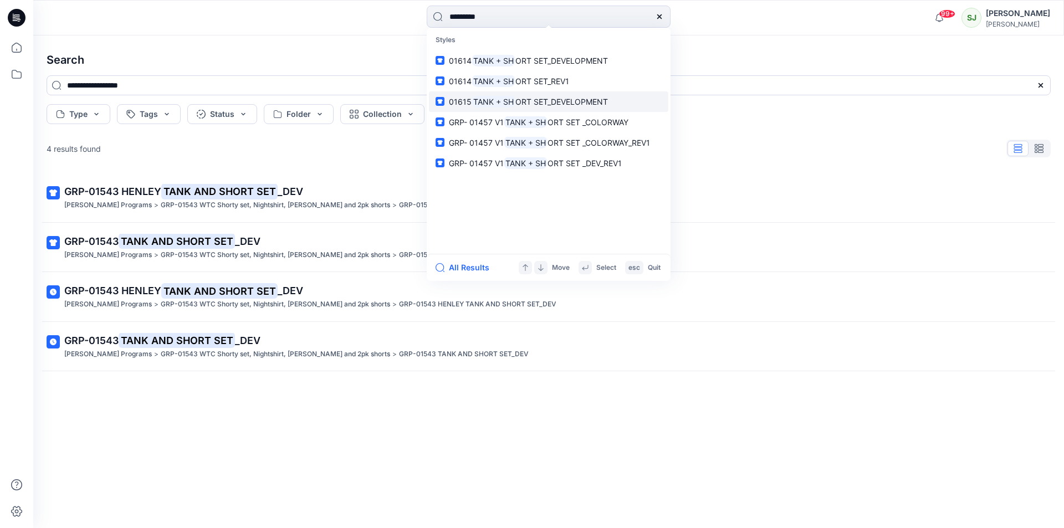
type input "*********"
click at [522, 104] on span "ORT SET_DEVELOPMENT" at bounding box center [561, 101] width 93 height 9
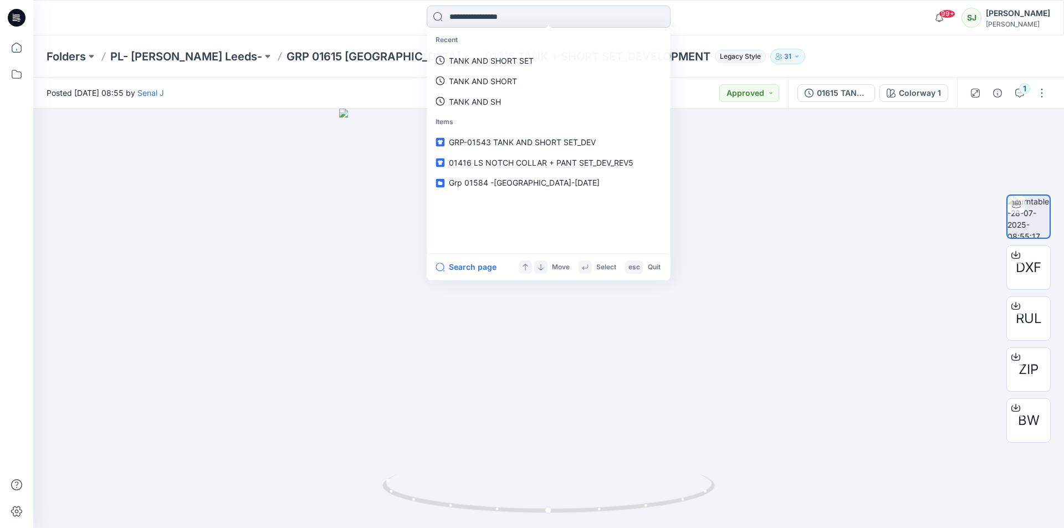
click at [477, 21] on input at bounding box center [549, 17] width 244 height 22
click at [482, 64] on p "TANK + SH" at bounding box center [469, 61] width 40 height 12
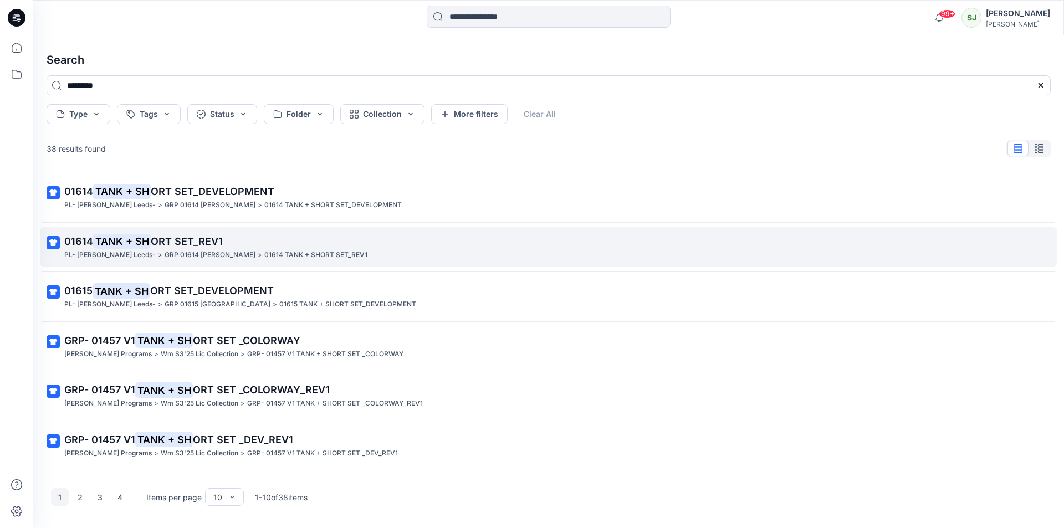
click at [165, 242] on span "ORT SET_REV1" at bounding box center [187, 241] width 72 height 12
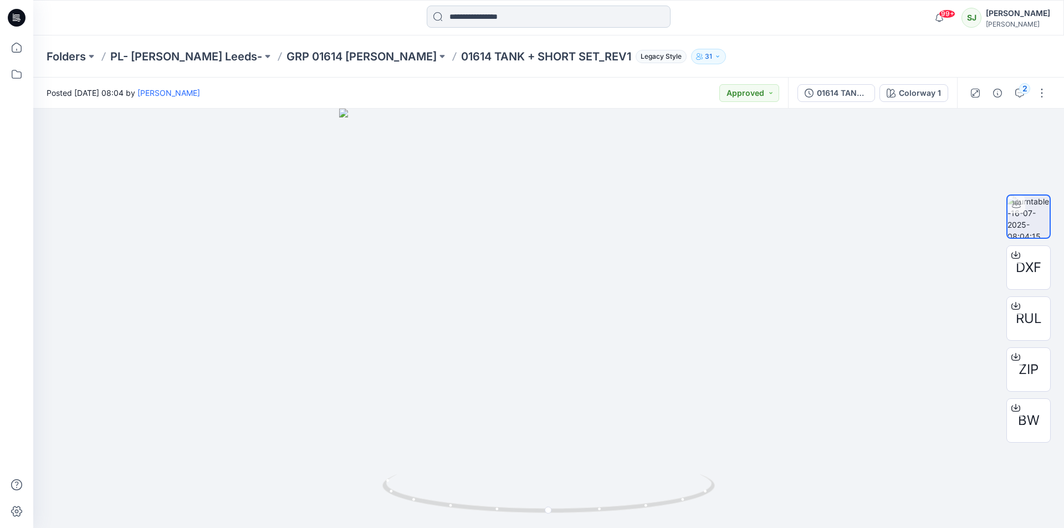
click at [521, 19] on input at bounding box center [549, 17] width 244 height 22
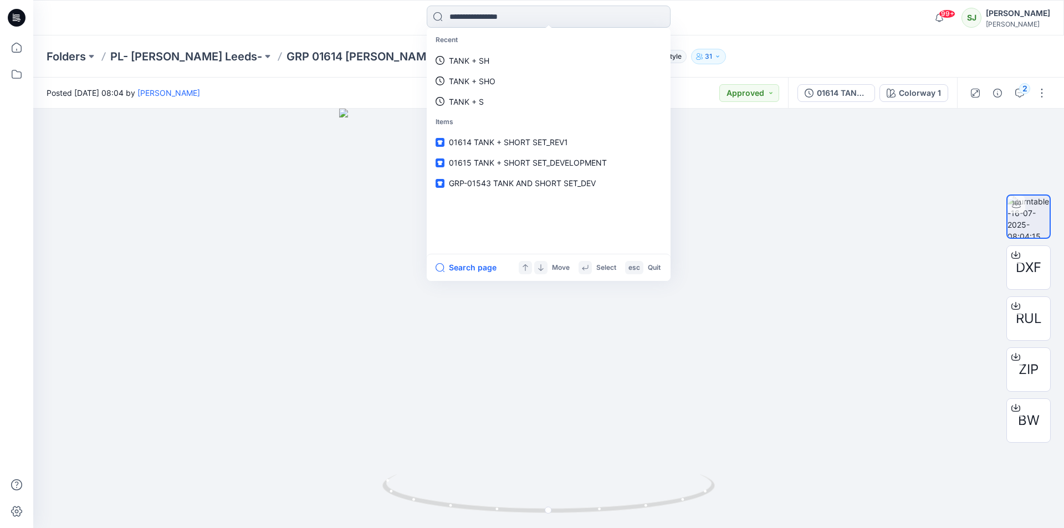
click at [491, 20] on input at bounding box center [549, 17] width 244 height 22
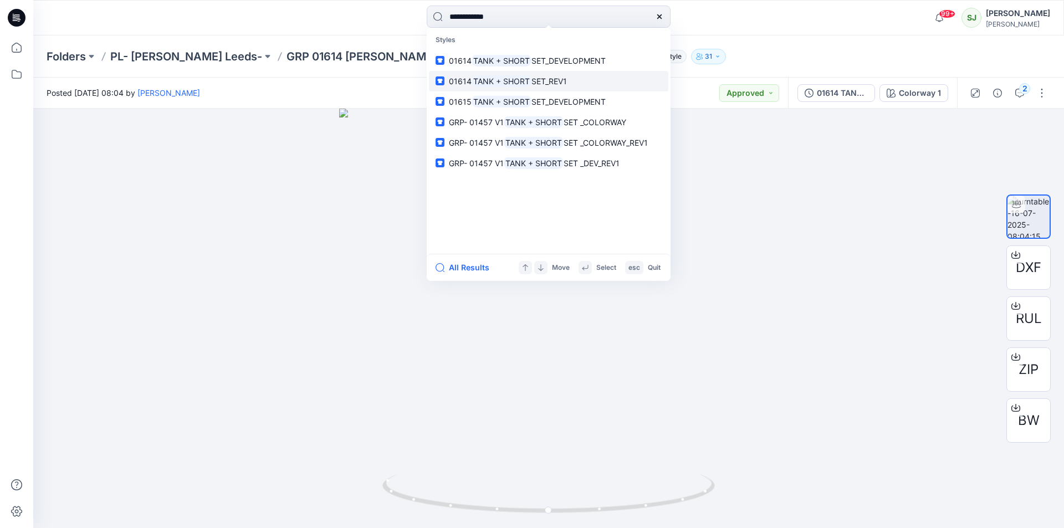
type input "**********"
click at [496, 82] on mark "TANK + SHORT" at bounding box center [502, 81] width 60 height 13
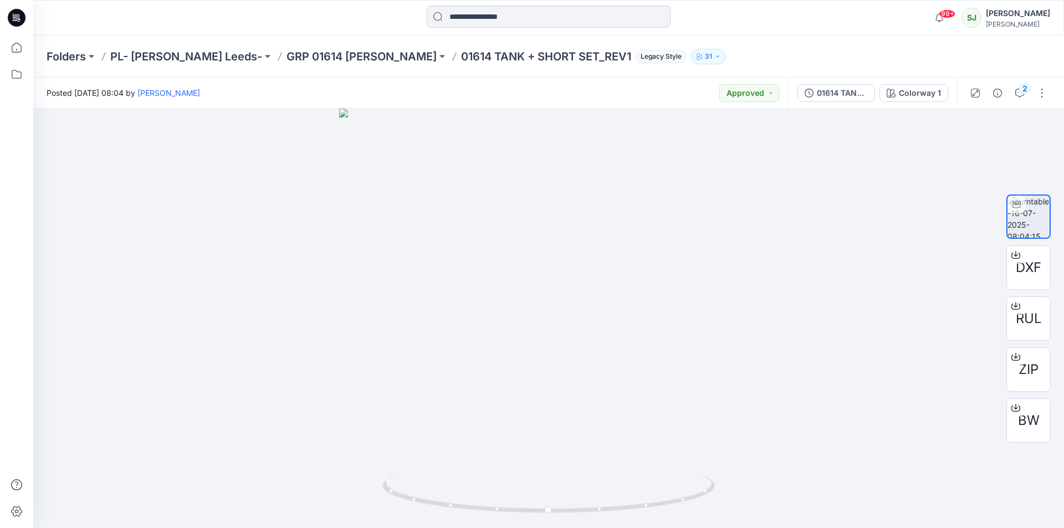
click at [521, 18] on input at bounding box center [549, 17] width 244 height 22
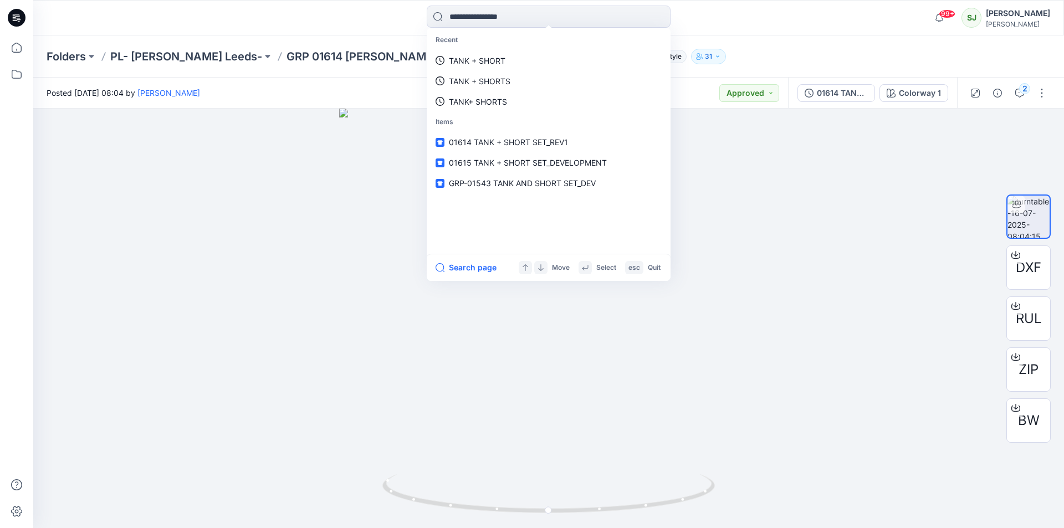
drag, startPoint x: 521, startPoint y: 18, endPoint x: 410, endPoint y: 4, distance: 112.2
click at [410, 4] on div "Recent TANK + SHORT TANK + SHORTS TANK+ SHORTS Items 01614 TANK + SHORT SET_REV…" at bounding box center [548, 17] width 1031 height 35
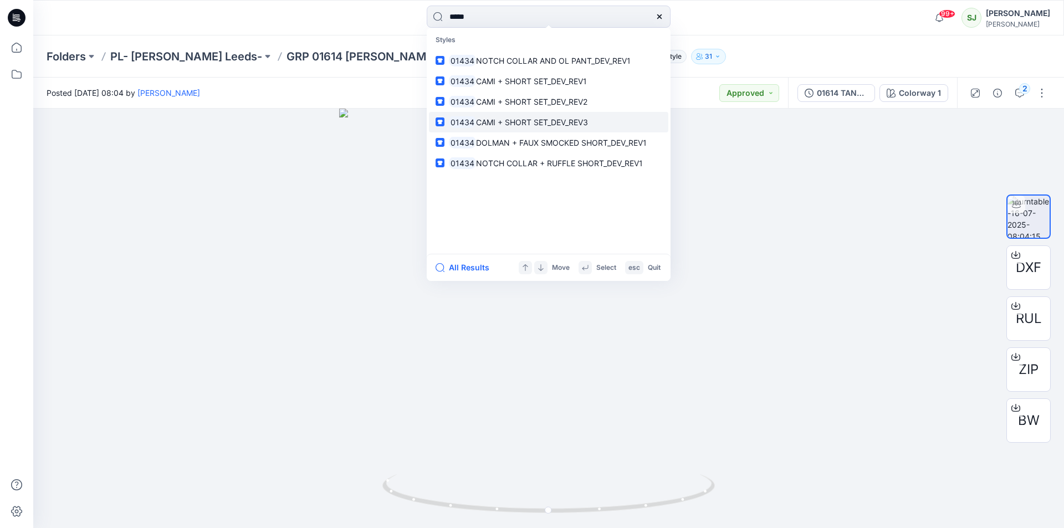
type input "*****"
click at [518, 120] on span "CAMI + SHORT SET_DEV_REV3" at bounding box center [532, 121] width 112 height 9
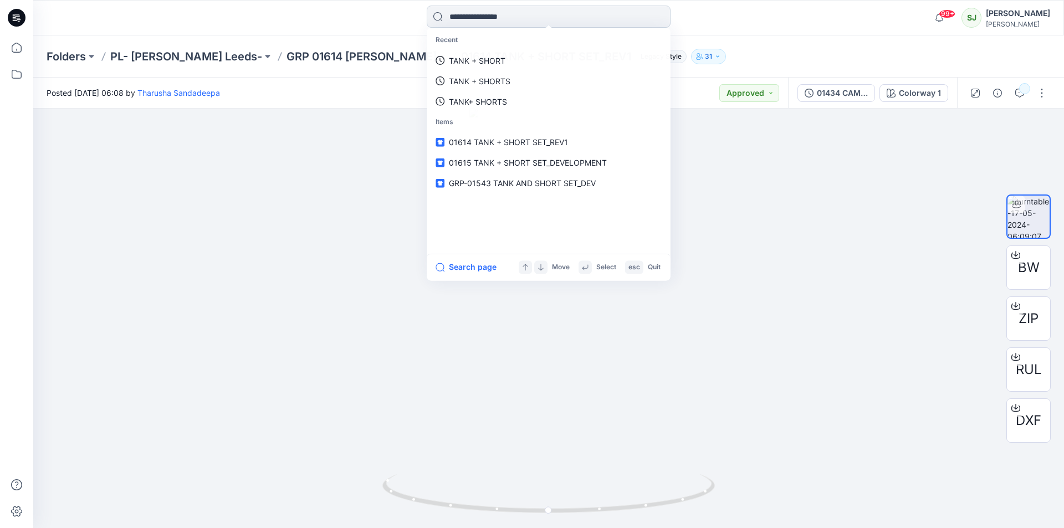
click at [458, 12] on input at bounding box center [549, 17] width 244 height 22
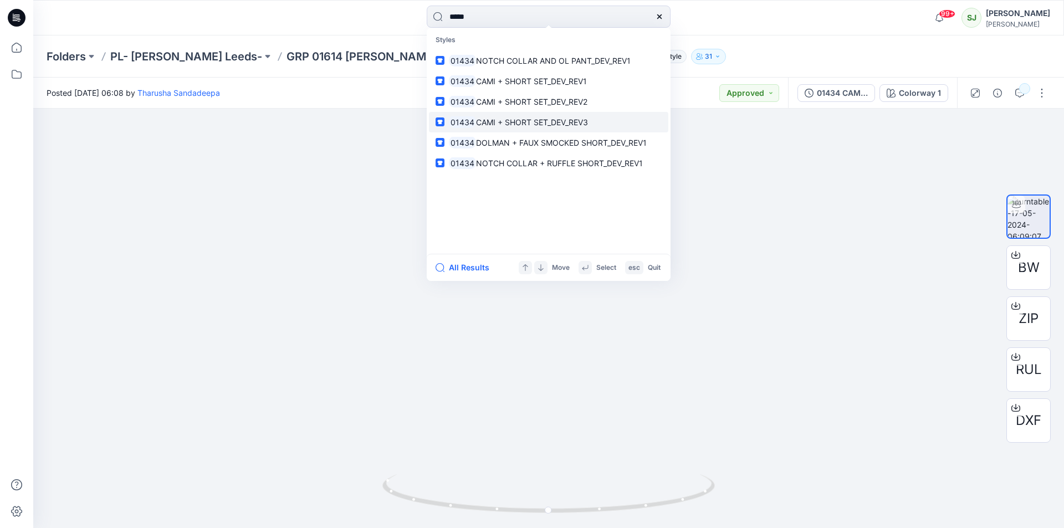
type input "*****"
click at [537, 125] on span "CAMI + SHORT SET_DEV_REV3" at bounding box center [532, 121] width 112 height 9
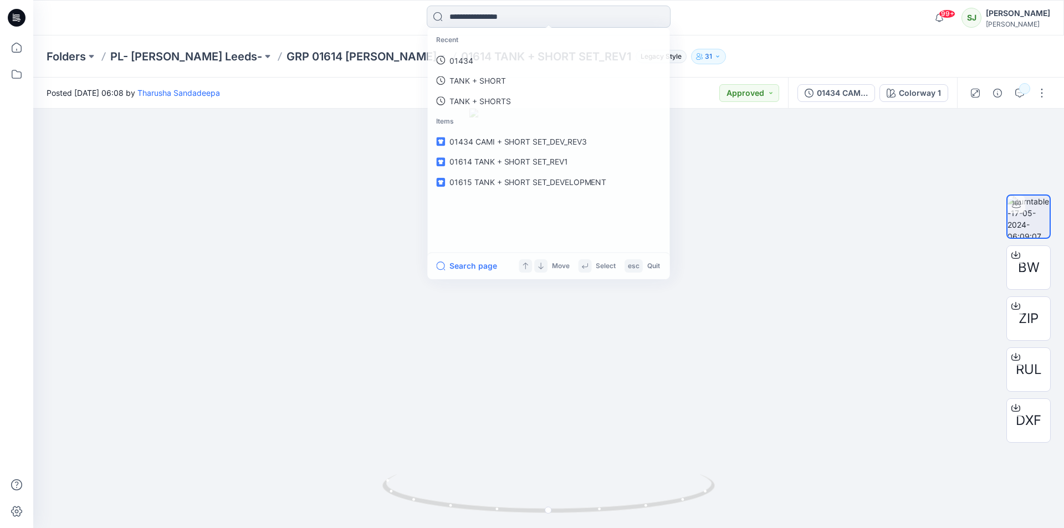
click at [490, 17] on input at bounding box center [549, 17] width 244 height 22
click at [460, 56] on p "01434" at bounding box center [461, 61] width 24 height 12
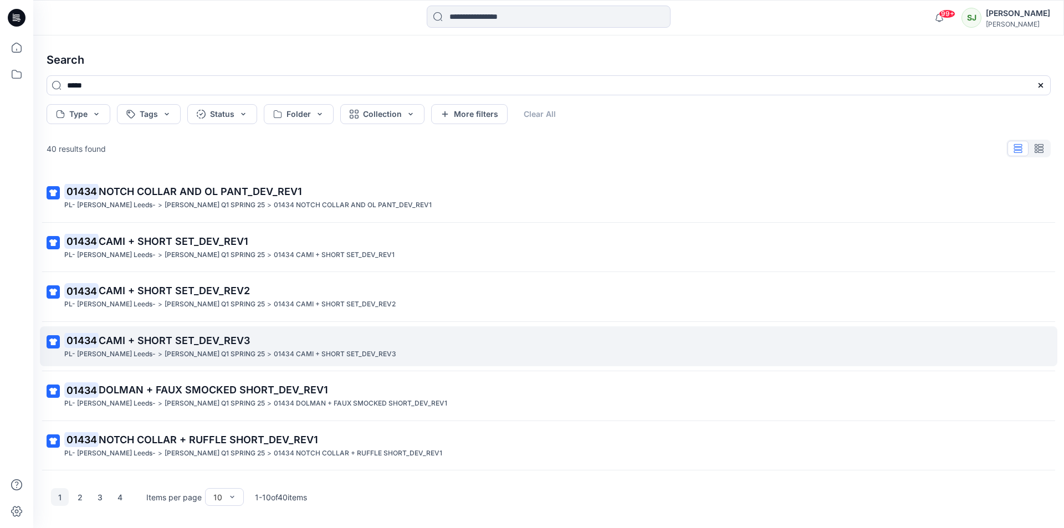
click at [141, 330] on link "01434 CAMI + SHORT SET_DEV_REV3 PL- [PERSON_NAME] Leeds- > [PERSON_NAME] Q1 SPR…" at bounding box center [548, 346] width 1017 height 40
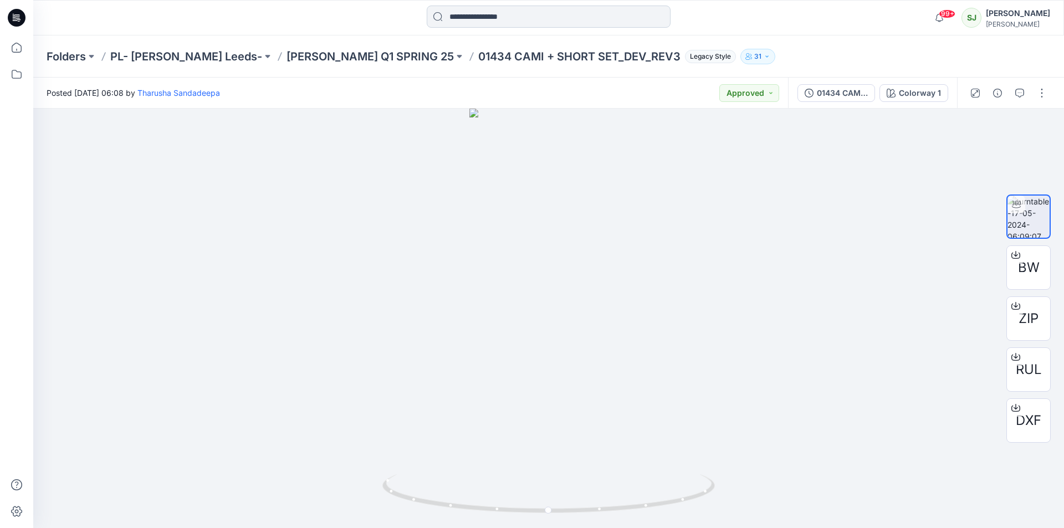
click at [460, 17] on input at bounding box center [549, 17] width 244 height 22
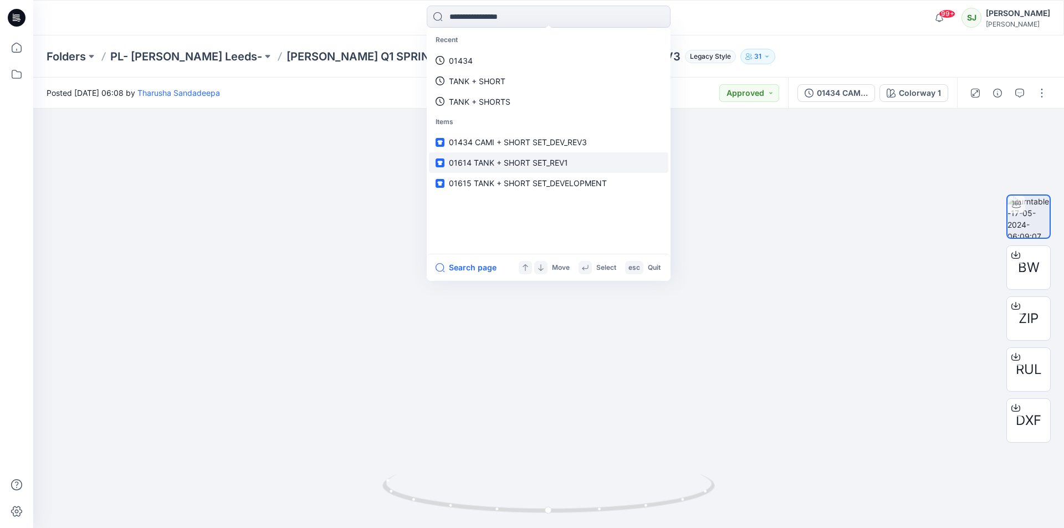
click at [478, 163] on span "01614 TANK + SHORT SET_REV1" at bounding box center [508, 162] width 119 height 9
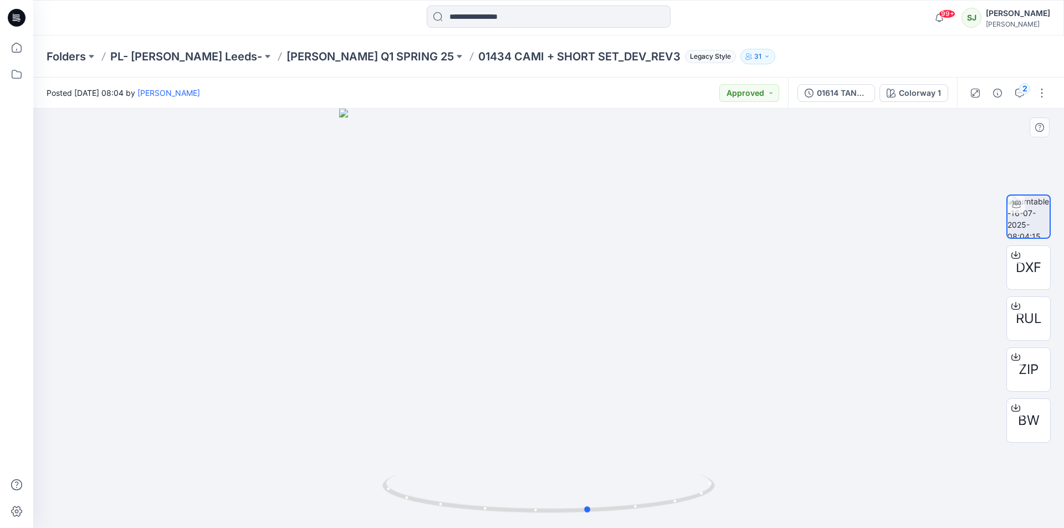
drag, startPoint x: 512, startPoint y: 271, endPoint x: 552, endPoint y: 311, distance: 56.4
click at [552, 311] on div at bounding box center [548, 318] width 1031 height 419
